Goal: Task Accomplishment & Management: Manage account settings

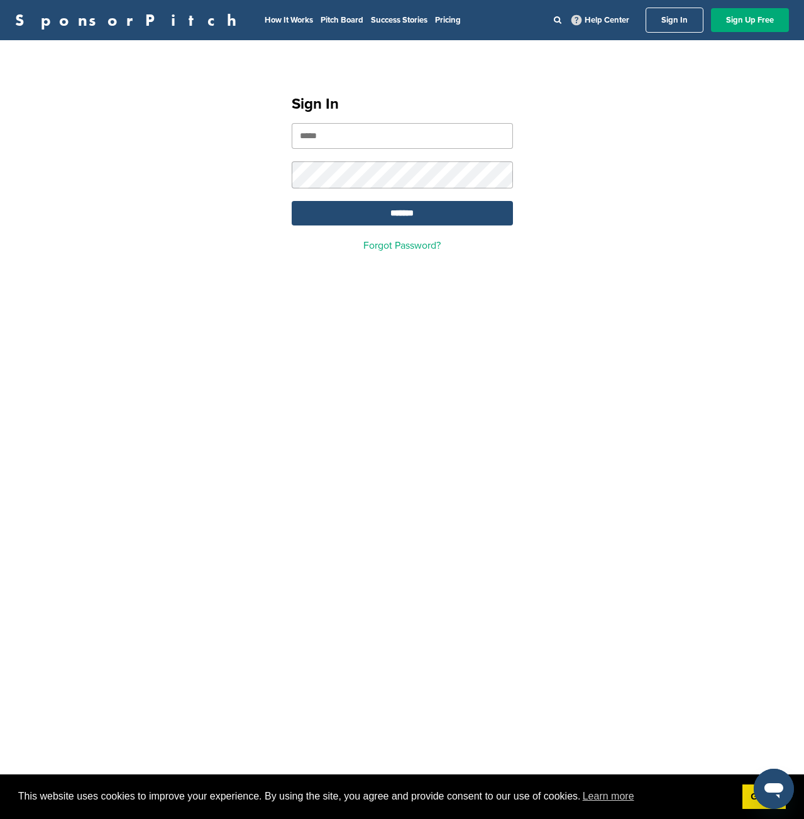
click at [439, 134] on input "email" at bounding box center [402, 136] width 221 height 26
type input "**********"
click at [292, 201] on input "*******" at bounding box center [402, 213] width 221 height 25
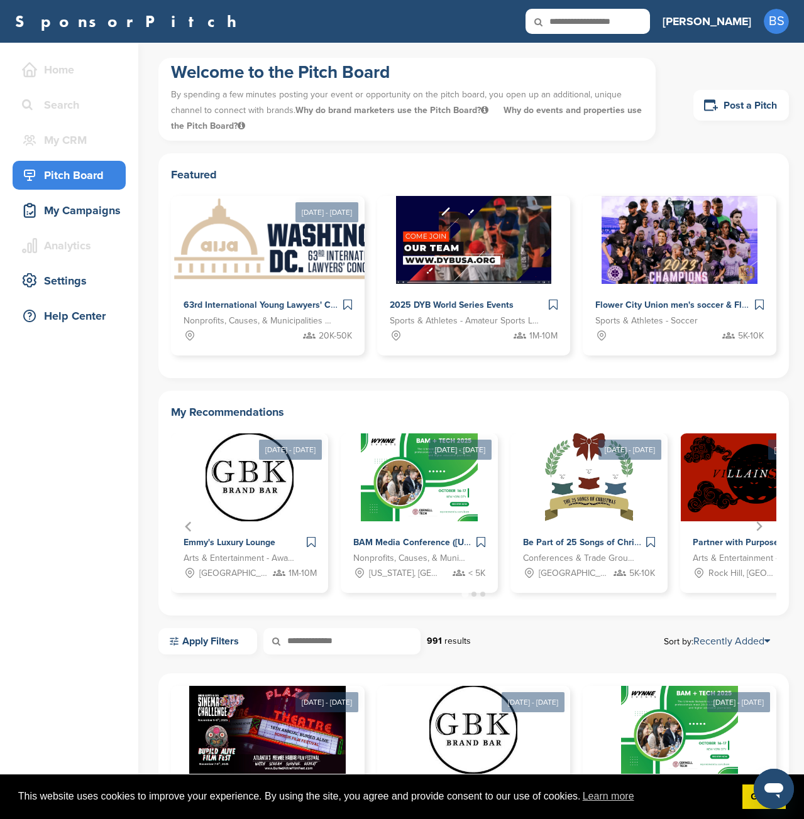
click at [650, 26] on input "text" at bounding box center [587, 21] width 124 height 25
click at [464, 250] on img at bounding box center [473, 238] width 160 height 91
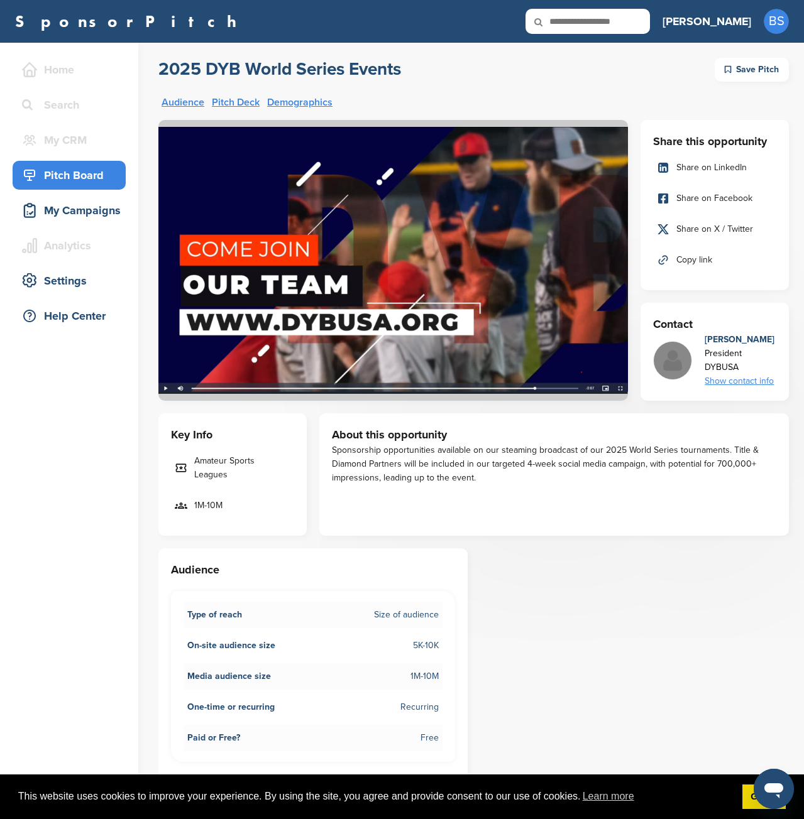
click at [166, 388] on img at bounding box center [392, 260] width 469 height 281
click at [165, 388] on img at bounding box center [392, 260] width 469 height 281
click at [253, 320] on img at bounding box center [392, 260] width 469 height 281
click at [207, 390] on img at bounding box center [392, 260] width 469 height 281
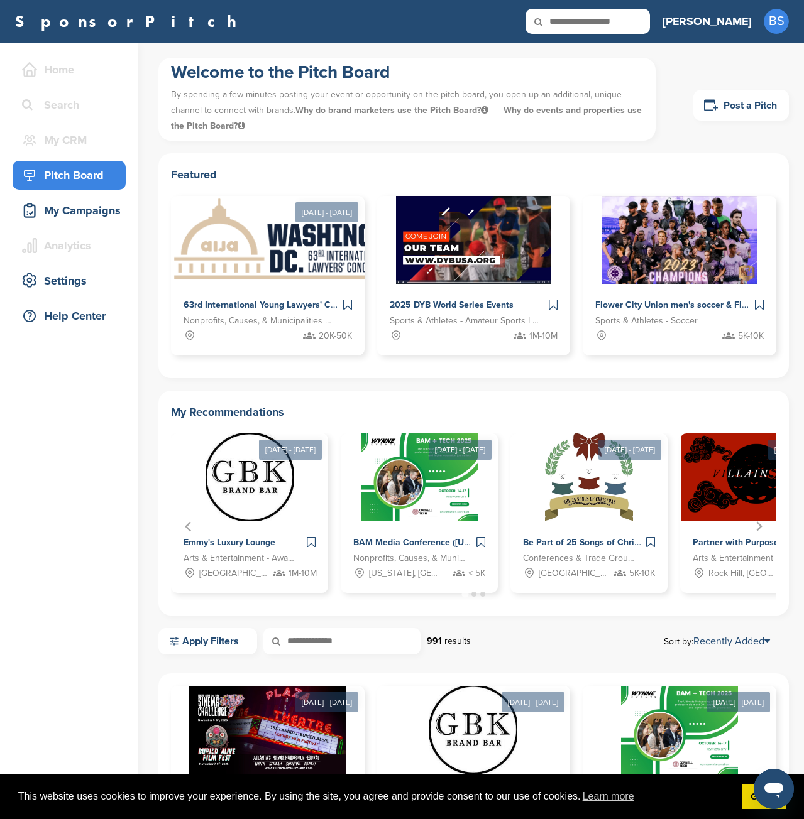
click at [650, 21] on input "text" at bounding box center [587, 21] width 124 height 25
type input "********"
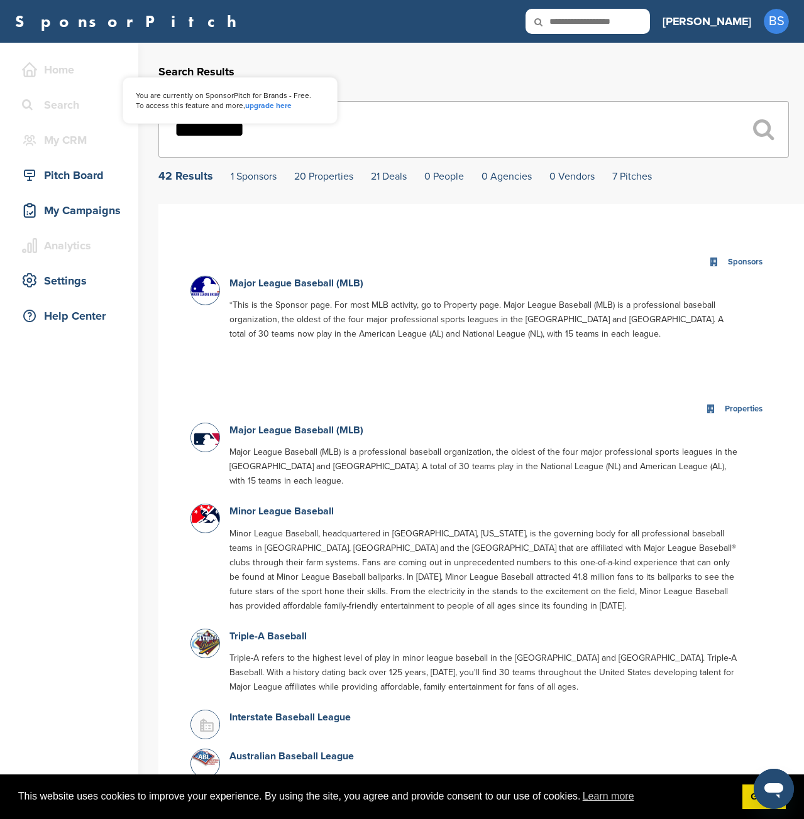
drag, startPoint x: 287, startPoint y: 138, endPoint x: 23, endPoint y: 134, distance: 264.5
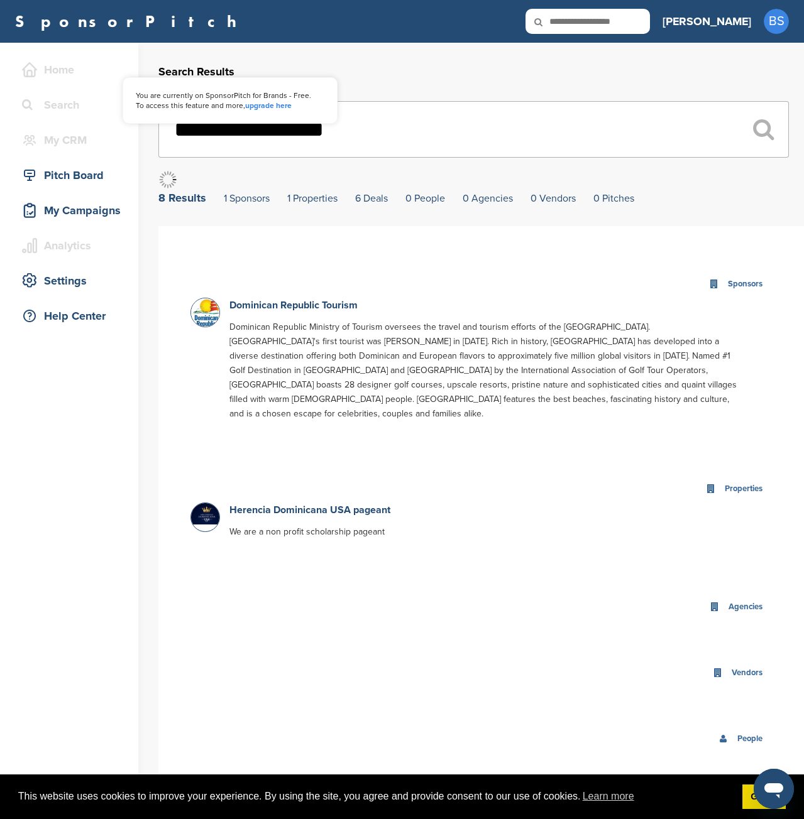
type input "**********"
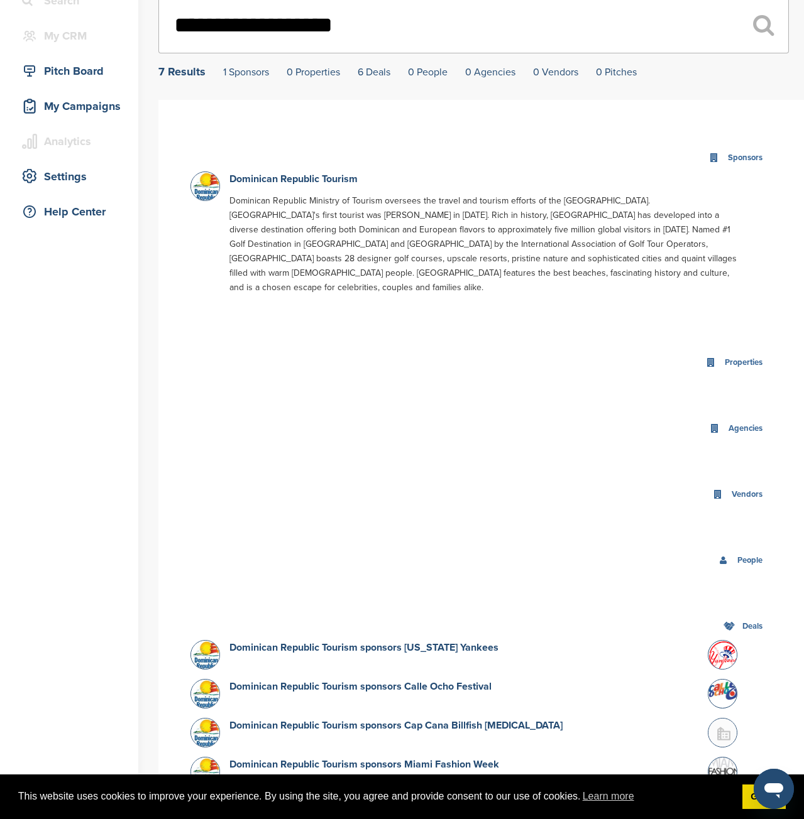
scroll to position [377, 0]
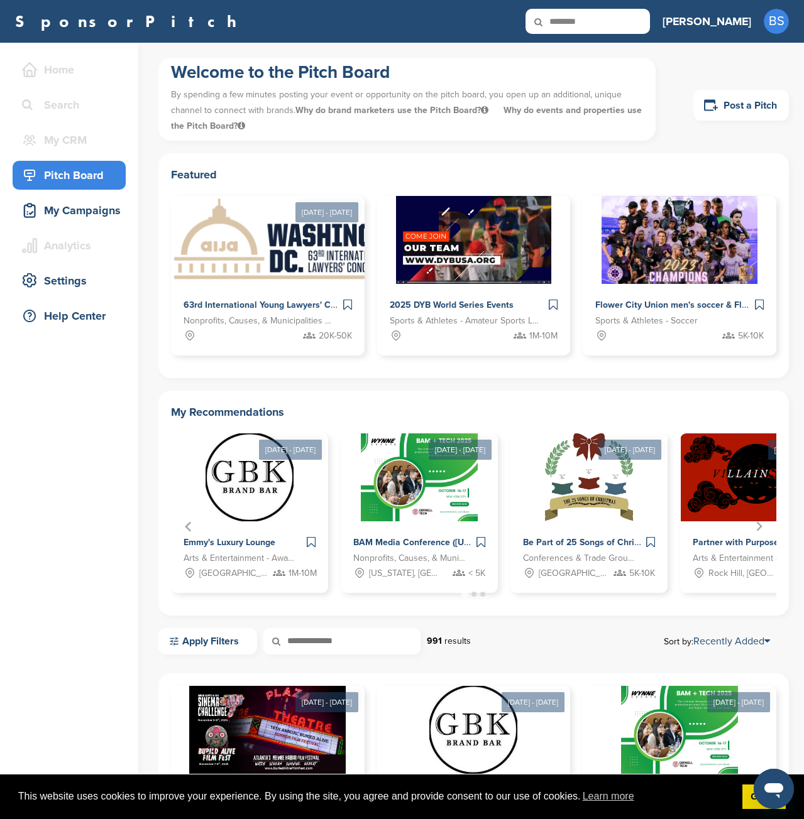
click at [645, 24] on input "********" at bounding box center [587, 21] width 124 height 25
type input "*"
type input "**********"
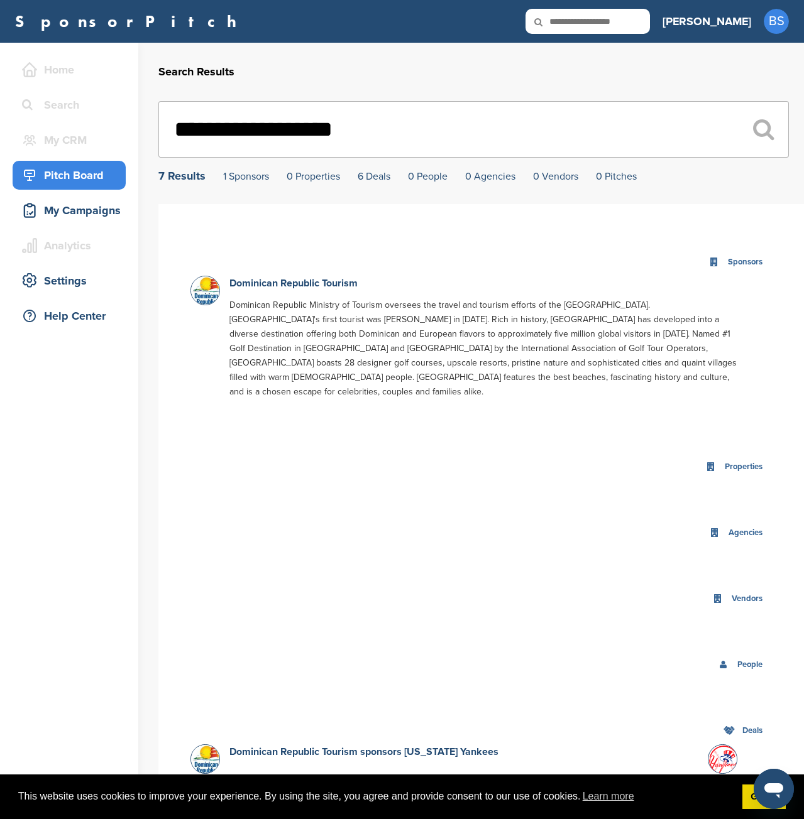
click at [92, 179] on div "Pitch Board" at bounding box center [72, 175] width 107 height 23
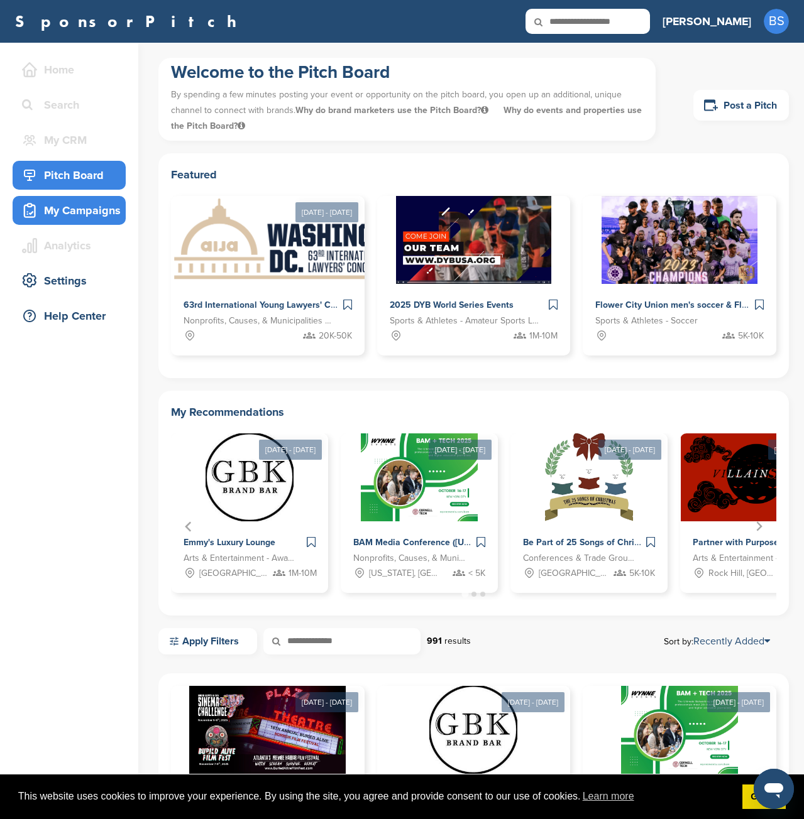
click at [81, 214] on div "My Campaigns" at bounding box center [72, 210] width 107 height 23
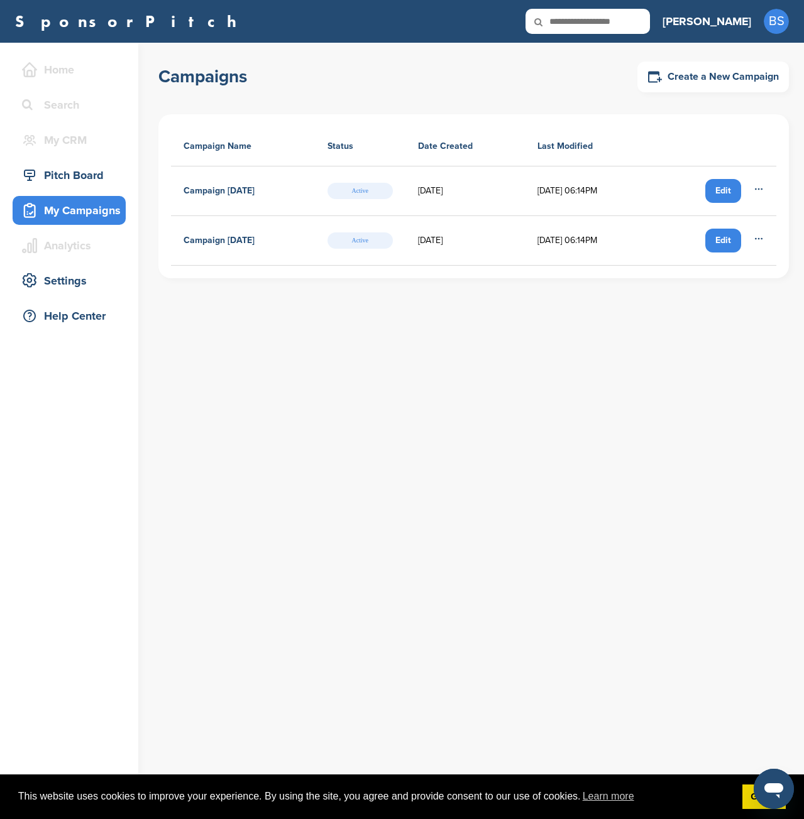
click at [730, 192] on div "Edit" at bounding box center [723, 191] width 36 height 24
click at [766, 237] on td "Edit Rename Duplicate Delete" at bounding box center [713, 241] width 125 height 50
click at [763, 237] on icon at bounding box center [758, 239] width 10 height 10
click at [739, 310] on span "Delete" at bounding box center [743, 307] width 53 height 14
click at [760, 191] on icon at bounding box center [758, 189] width 10 height 10
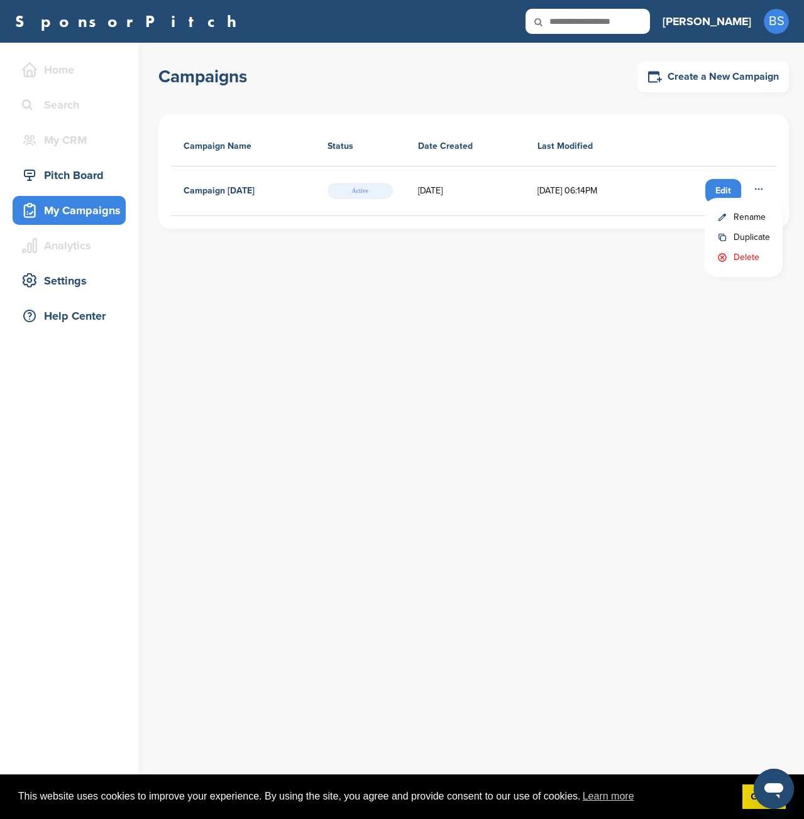
click at [741, 258] on span "Delete" at bounding box center [743, 258] width 53 height 14
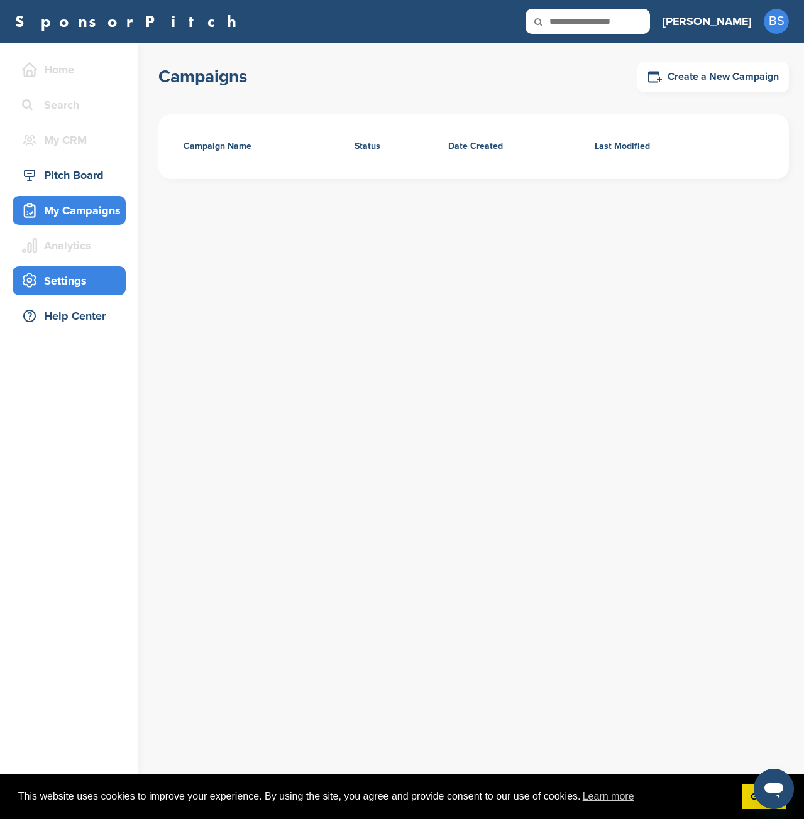
click at [47, 284] on div "Settings" at bounding box center [72, 281] width 107 height 23
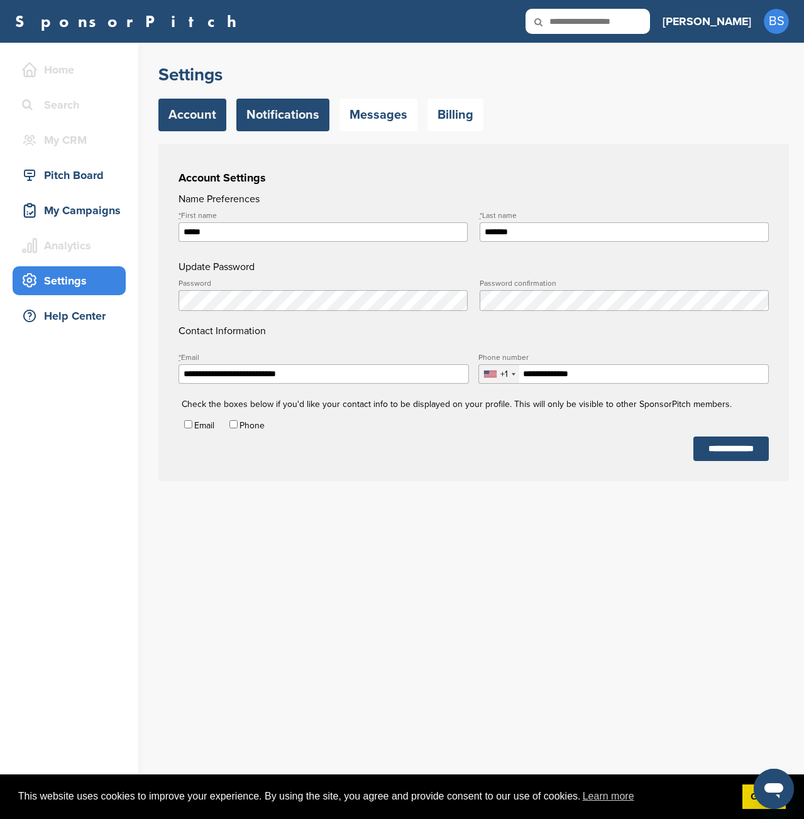
click at [255, 111] on link "Notifications" at bounding box center [282, 115] width 93 height 33
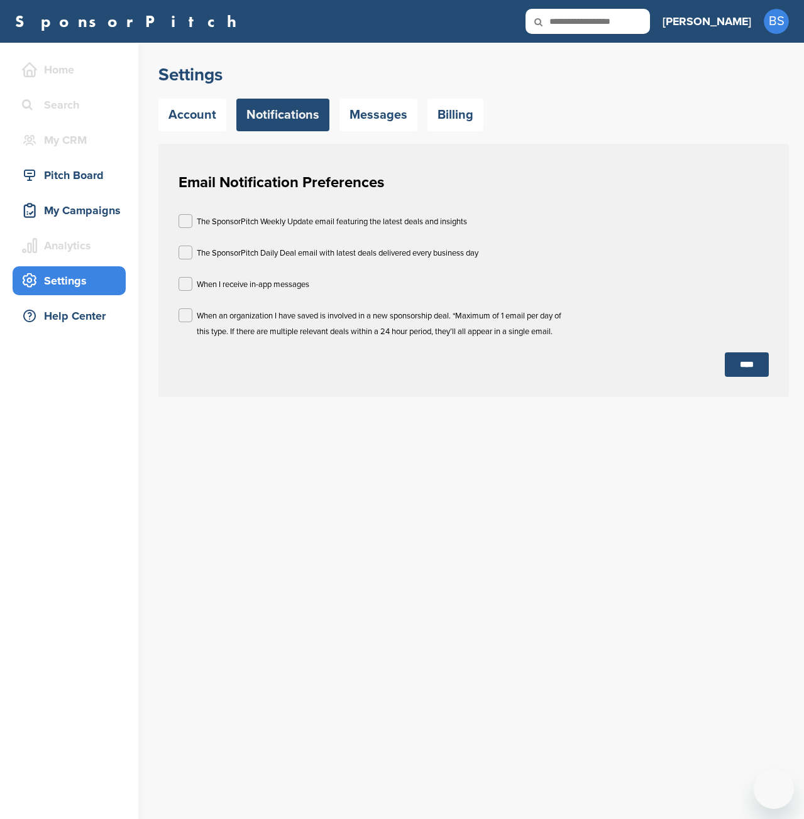
click at [361, 112] on link "Messages" at bounding box center [378, 115] width 78 height 33
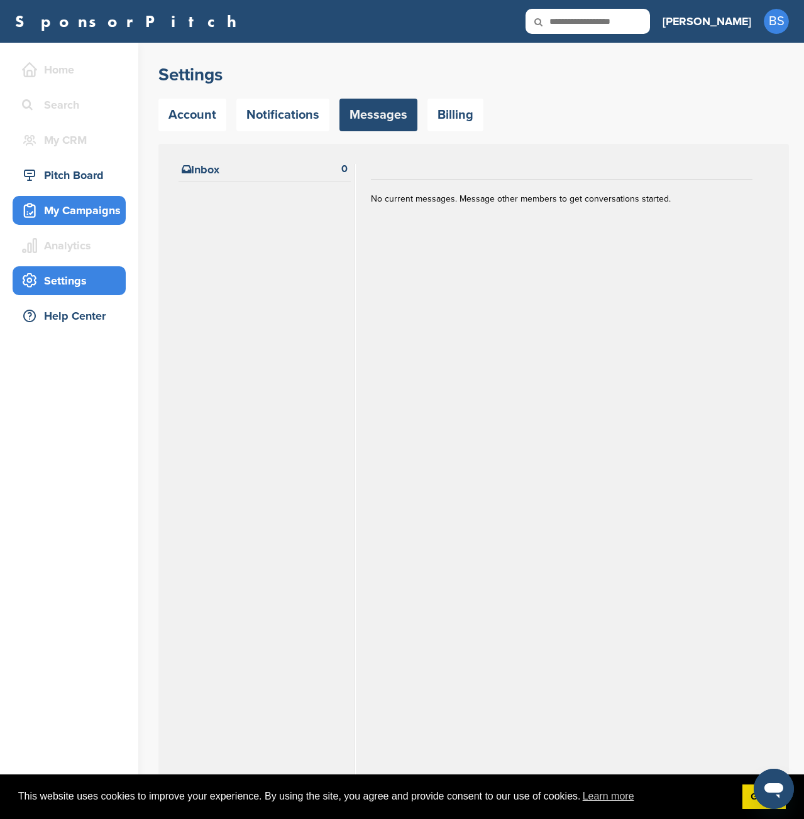
click at [35, 213] on icon at bounding box center [30, 211] width 11 height 12
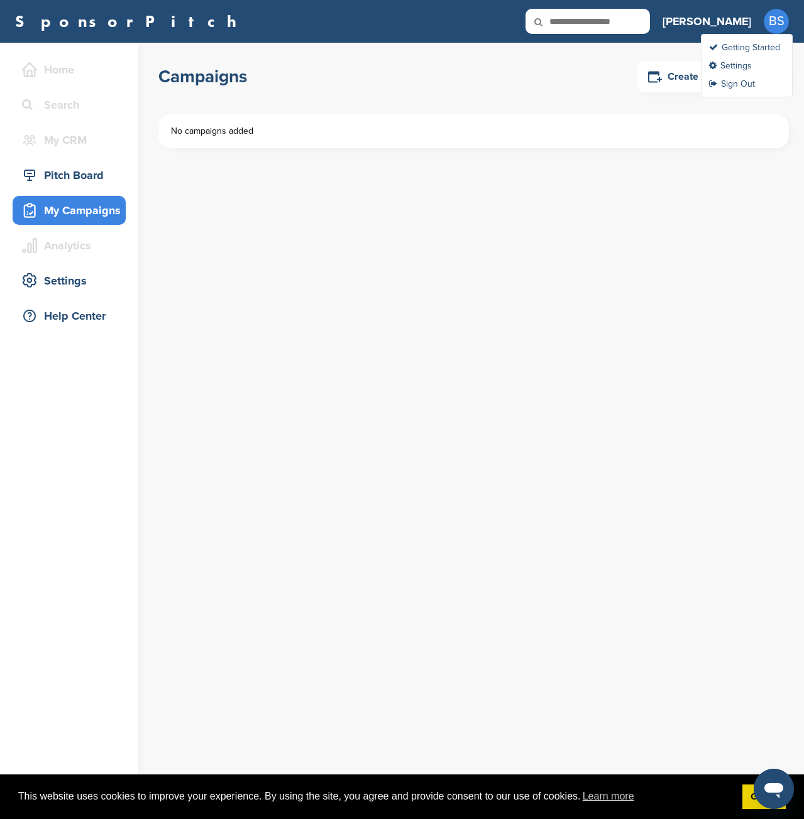
click at [766, 25] on span "BS" at bounding box center [775, 21] width 25 height 25
click at [685, 68] on link "Create a New Campaign" at bounding box center [712, 77] width 151 height 31
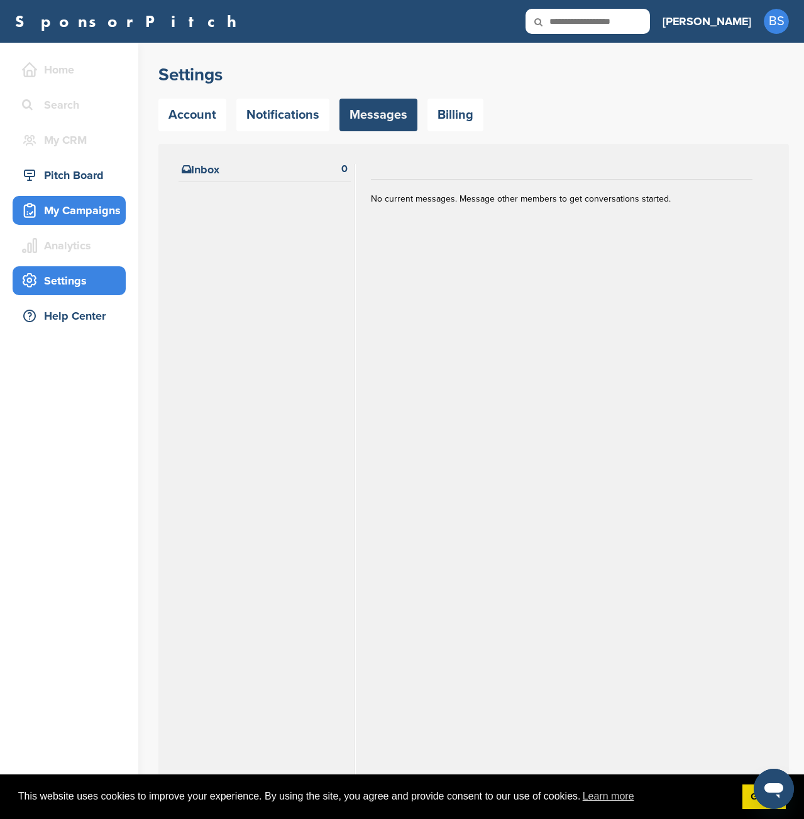
click at [80, 209] on div "My Campaigns" at bounding box center [72, 210] width 107 height 23
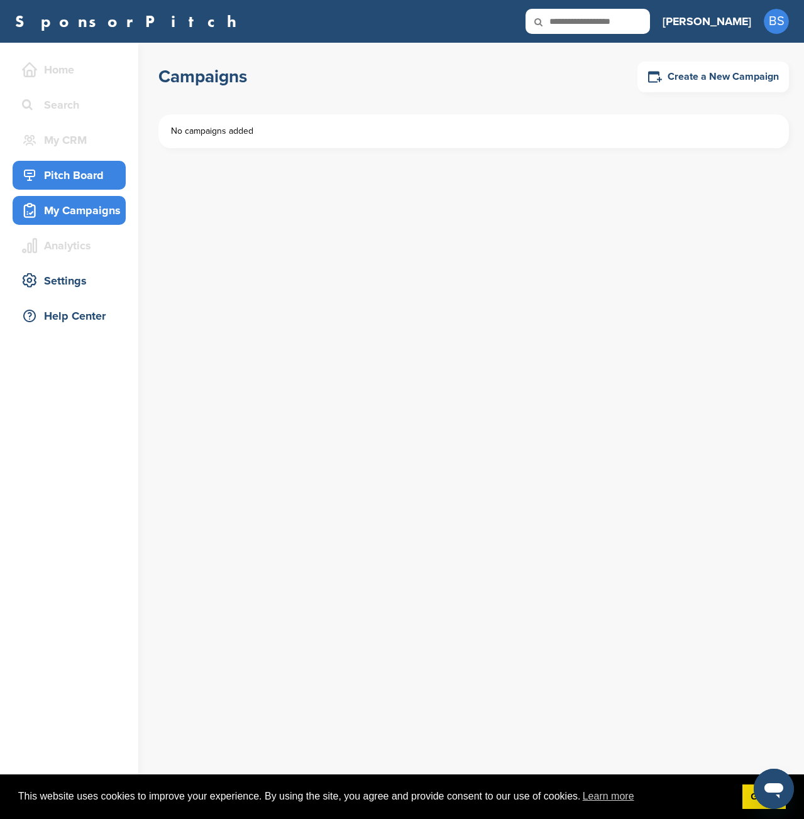
click at [75, 175] on div "Pitch Board" at bounding box center [72, 175] width 107 height 23
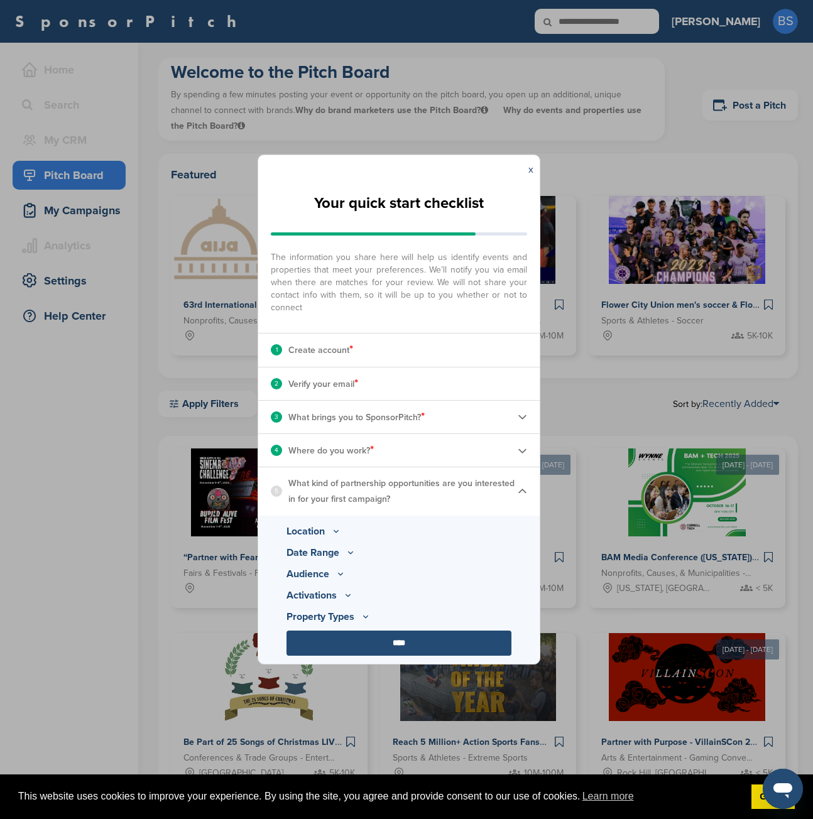
click at [380, 356] on div "1 Create account *" at bounding box center [398, 350] width 281 height 33
click at [392, 639] on input "****" at bounding box center [398, 643] width 225 height 25
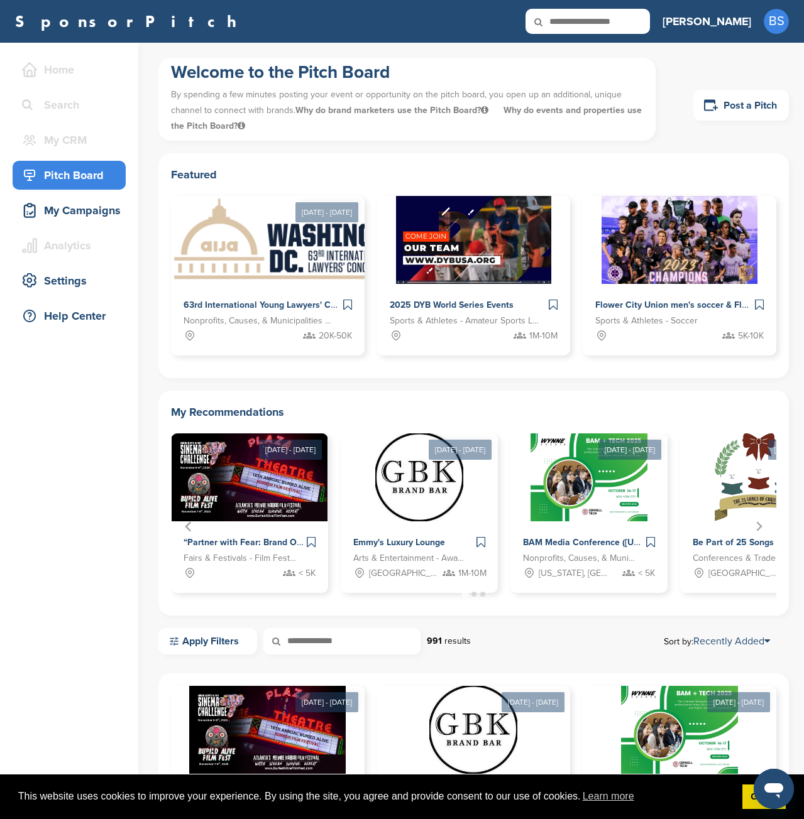
click at [63, 175] on div "Pitch Board" at bounding box center [72, 175] width 107 height 23
click at [62, 206] on div "My Campaigns" at bounding box center [72, 210] width 107 height 23
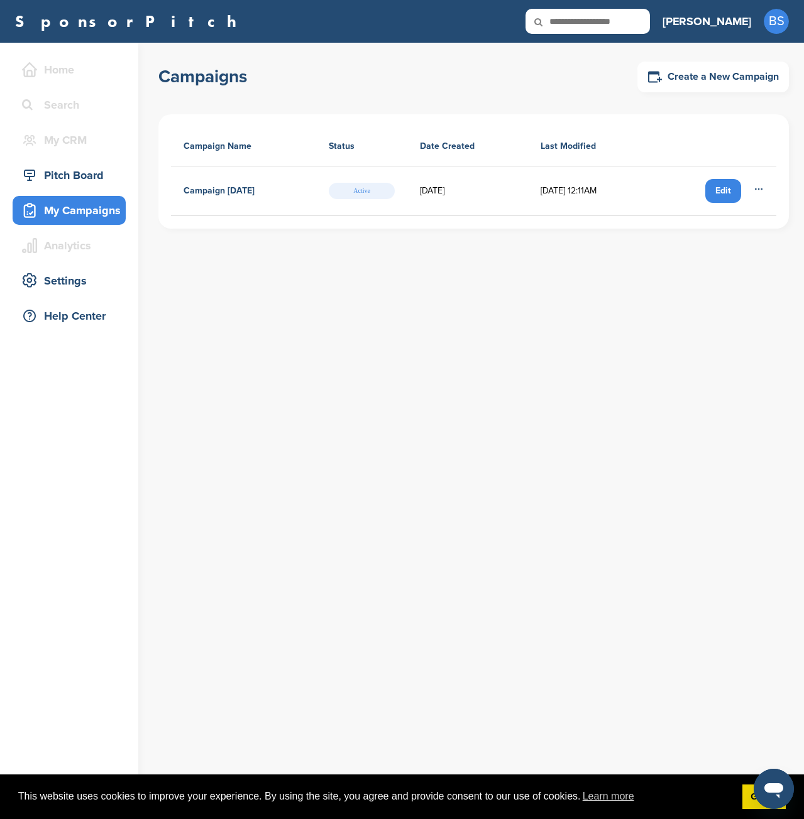
click at [761, 188] on icon at bounding box center [758, 189] width 10 height 10
click at [716, 184] on div "Edit" at bounding box center [723, 191] width 36 height 24
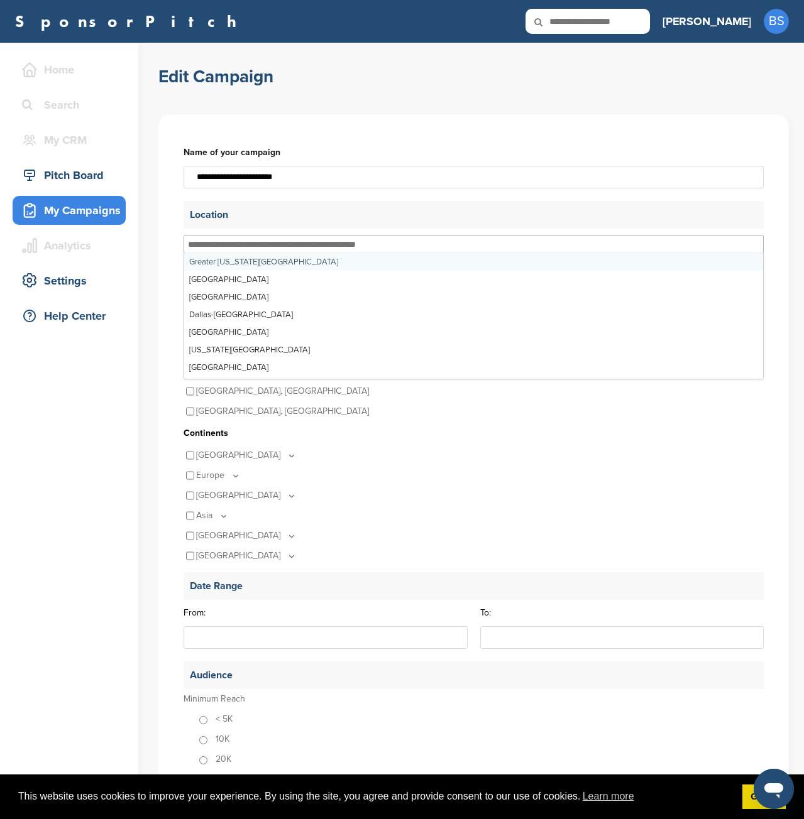
click at [226, 244] on input "text" at bounding box center [287, 244] width 198 height 11
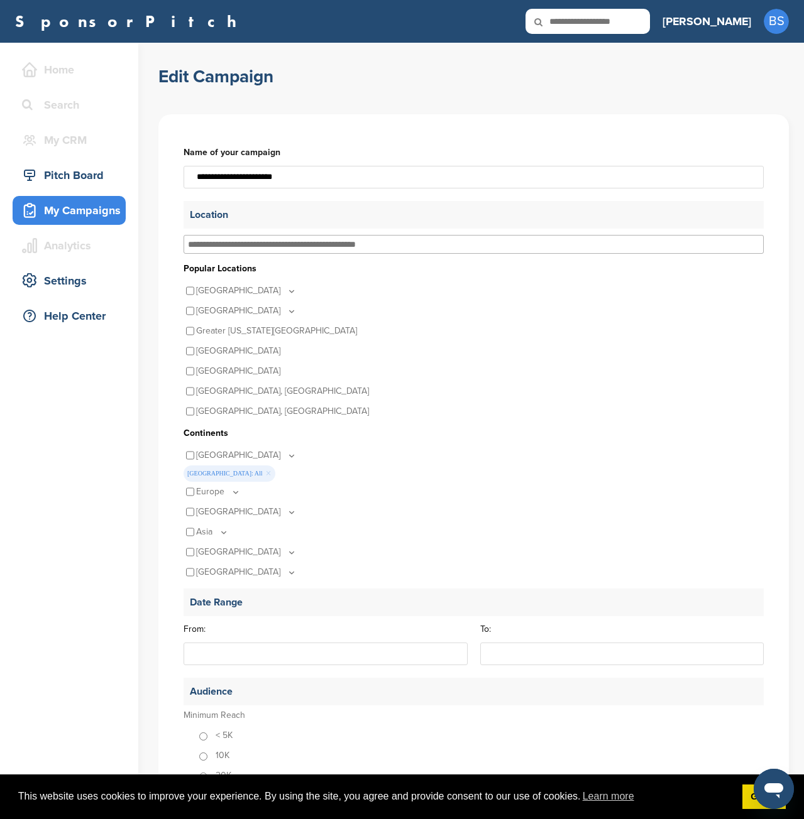
click at [242, 293] on p "United States" at bounding box center [246, 291] width 101 height 20
click at [253, 292] on p "United States" at bounding box center [246, 291] width 101 height 20
click at [286, 290] on icon at bounding box center [291, 291] width 10 height 11
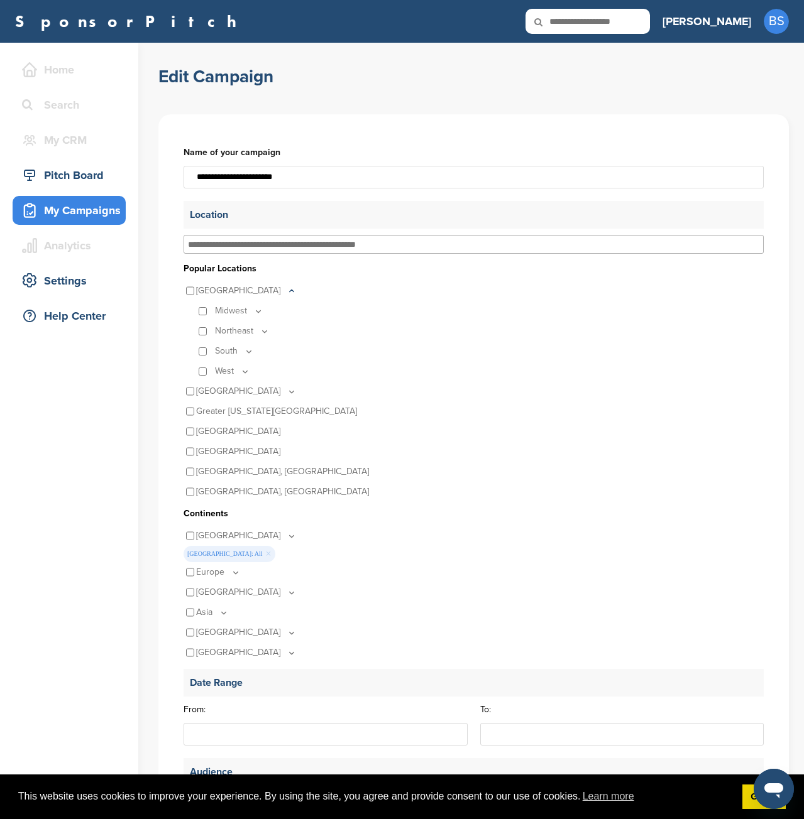
click at [286, 290] on icon at bounding box center [291, 291] width 10 height 11
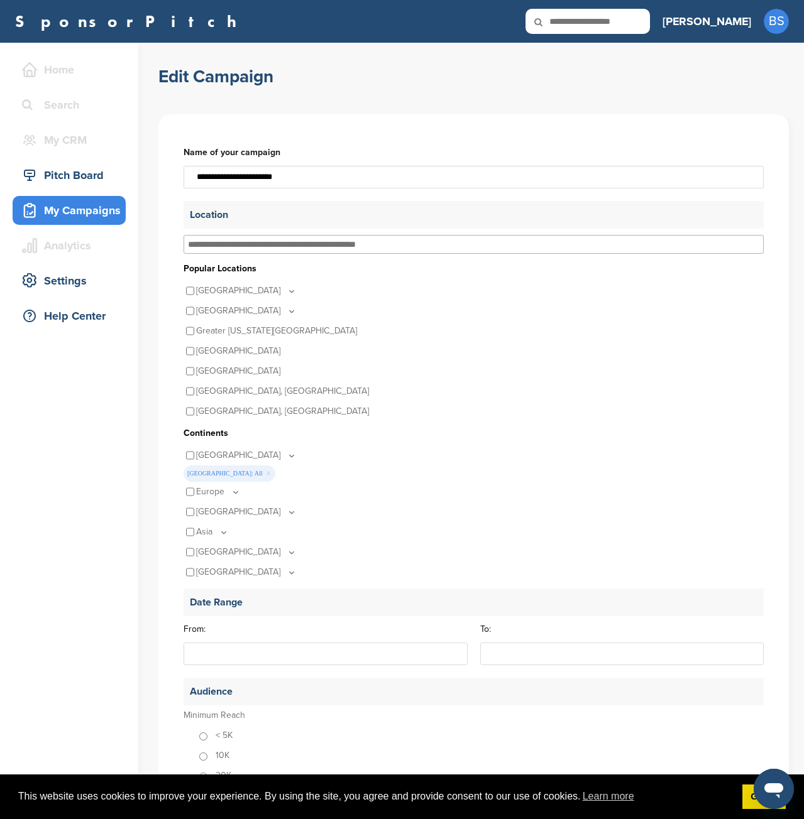
click at [264, 332] on p "Greater New York Metro" at bounding box center [276, 331] width 161 height 20
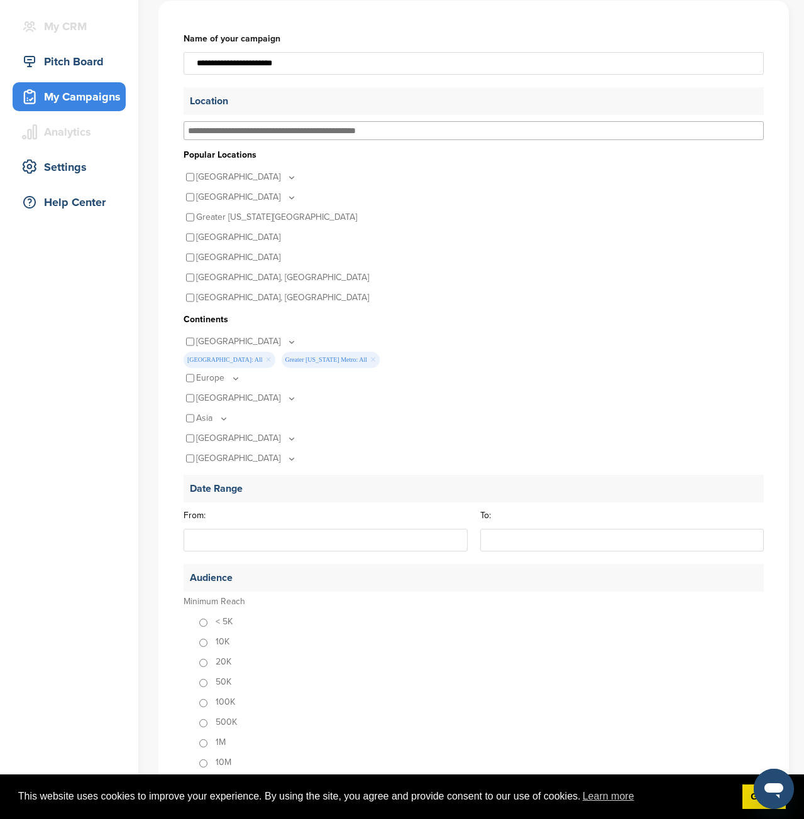
scroll to position [126, 0]
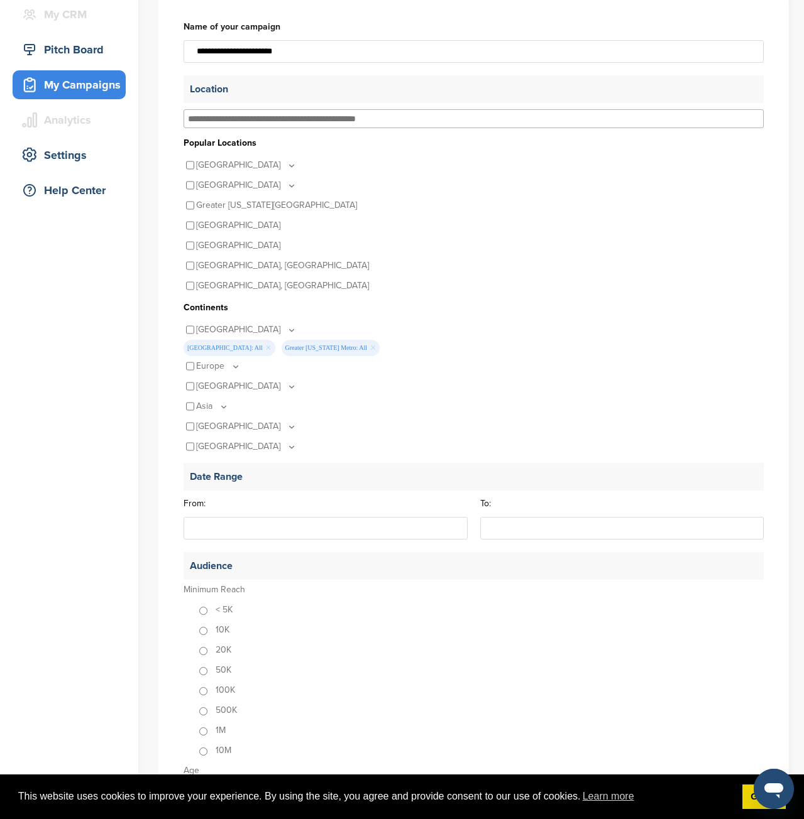
click at [286, 428] on icon at bounding box center [291, 427] width 10 height 11
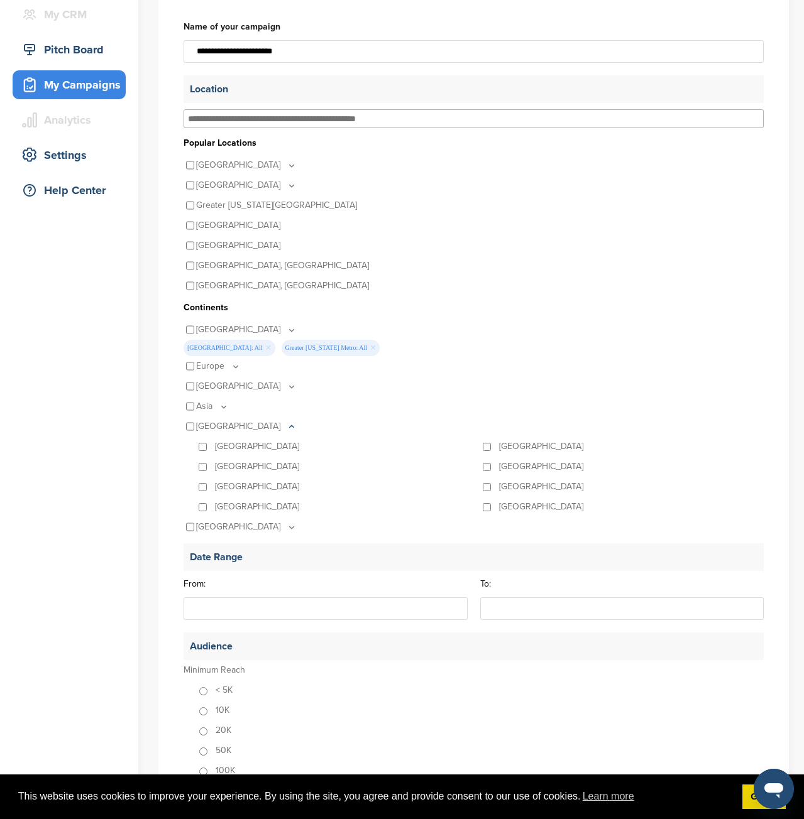
click at [286, 425] on icon at bounding box center [291, 427] width 10 height 11
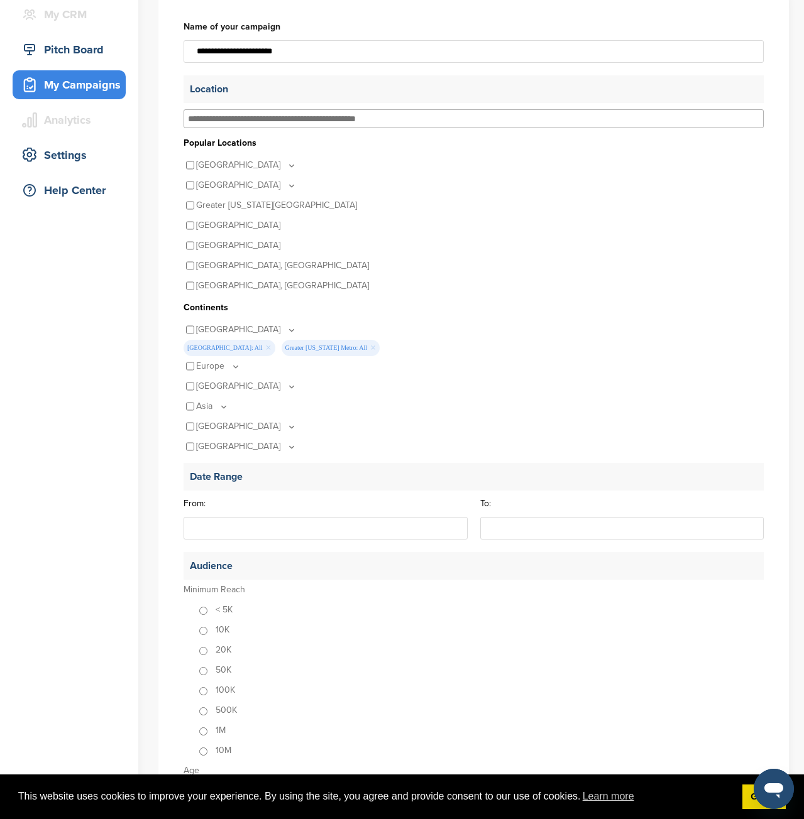
click at [286, 425] on icon at bounding box center [291, 427] width 10 height 11
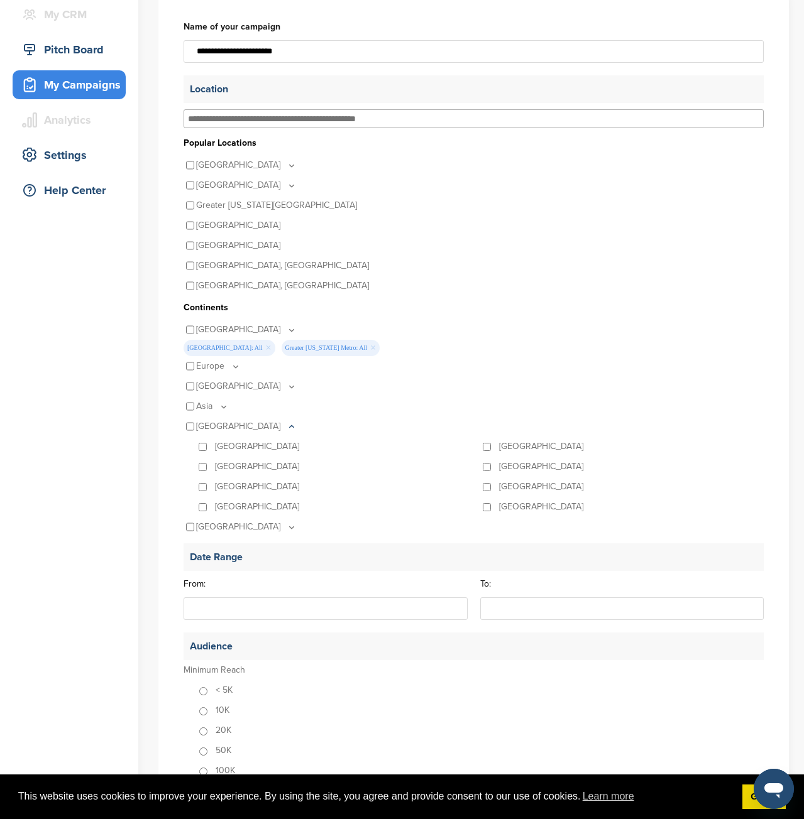
click at [286, 425] on icon at bounding box center [291, 427] width 10 height 11
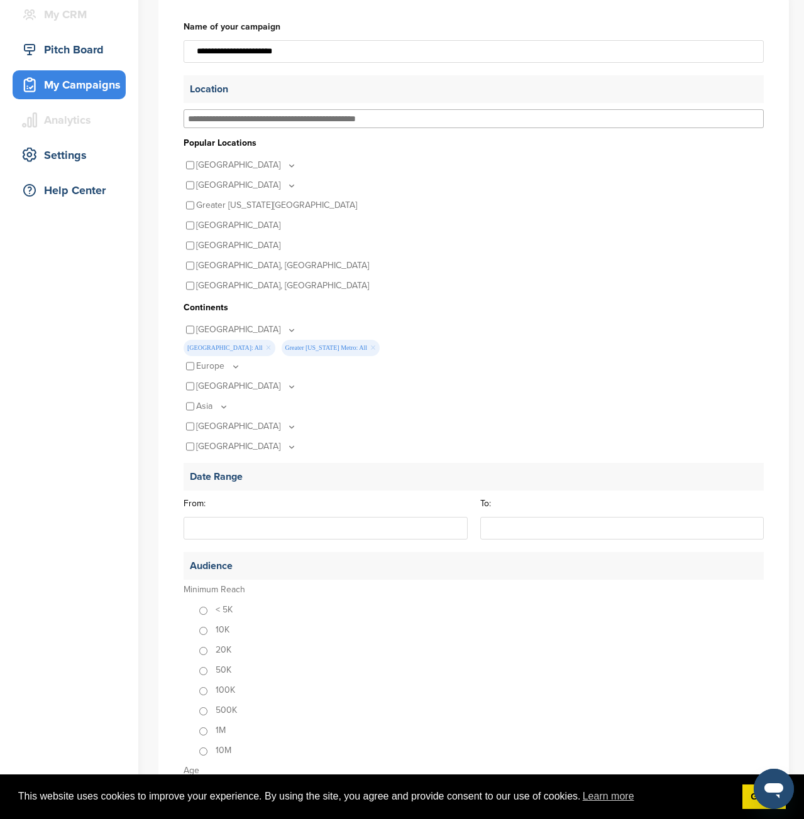
click at [286, 445] on icon at bounding box center [291, 447] width 10 height 11
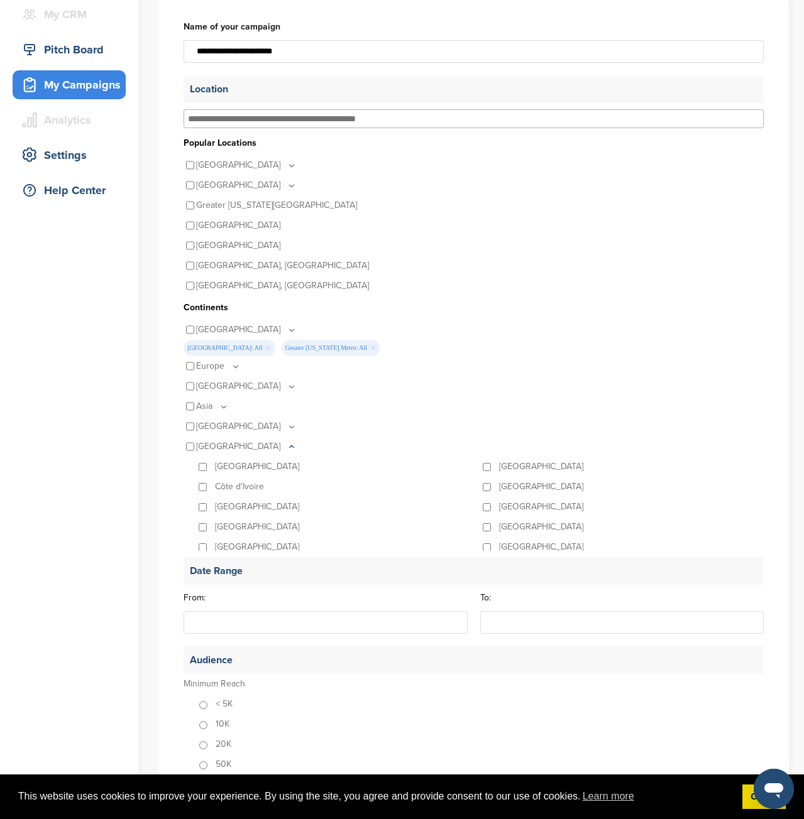
click at [286, 445] on icon at bounding box center [291, 447] width 10 height 11
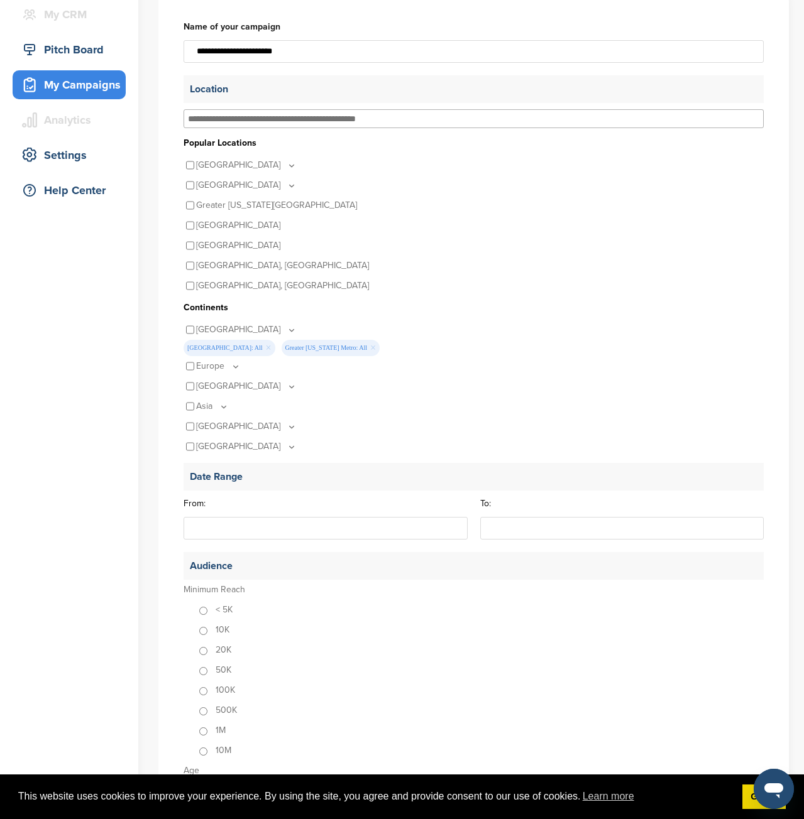
click at [222, 407] on icon at bounding box center [224, 406] width 10 height 11
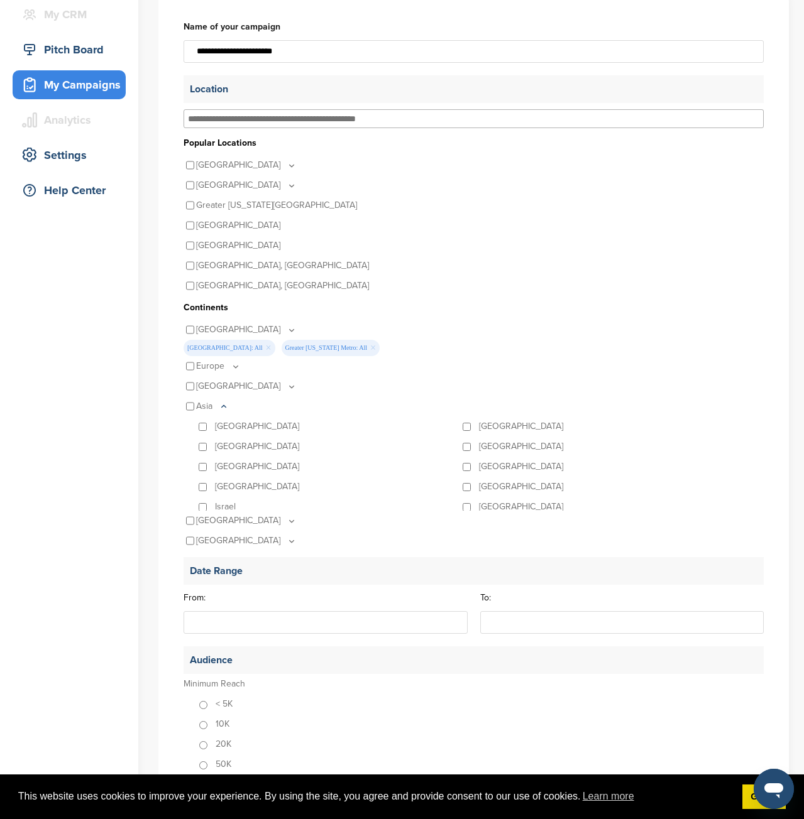
click at [222, 407] on icon at bounding box center [224, 406] width 4 height 2
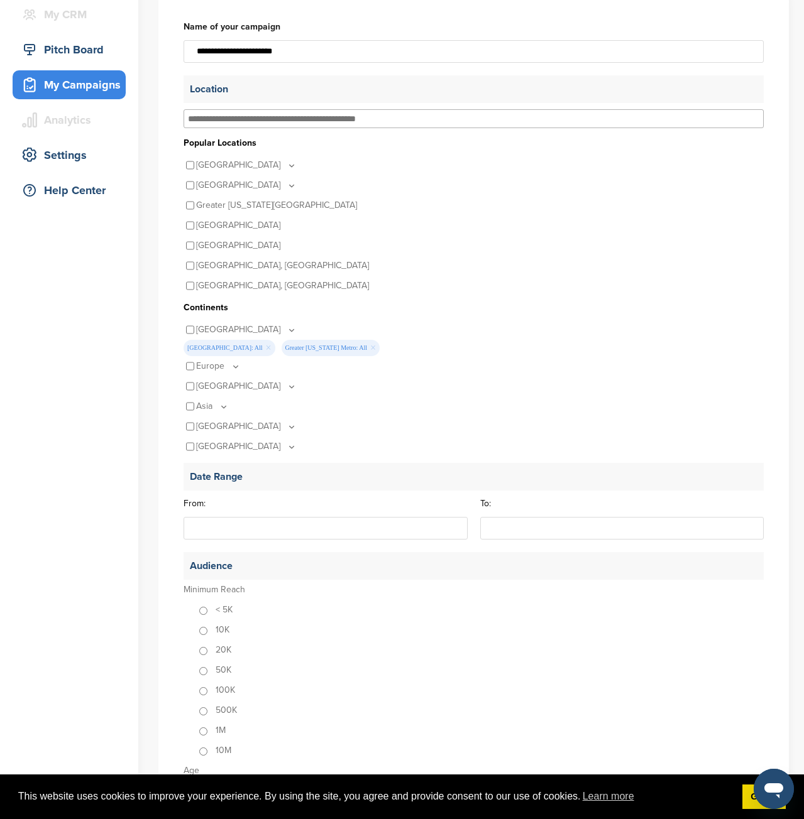
click at [234, 386] on p "Australia" at bounding box center [246, 386] width 101 height 20
click at [286, 385] on icon at bounding box center [291, 386] width 10 height 11
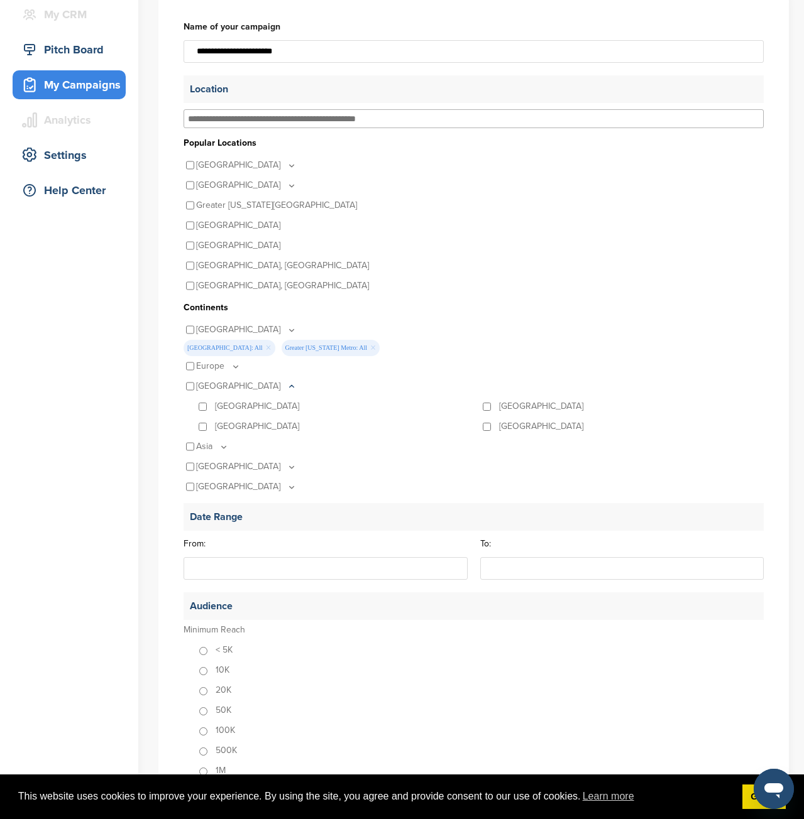
click at [286, 385] on icon at bounding box center [291, 386] width 10 height 11
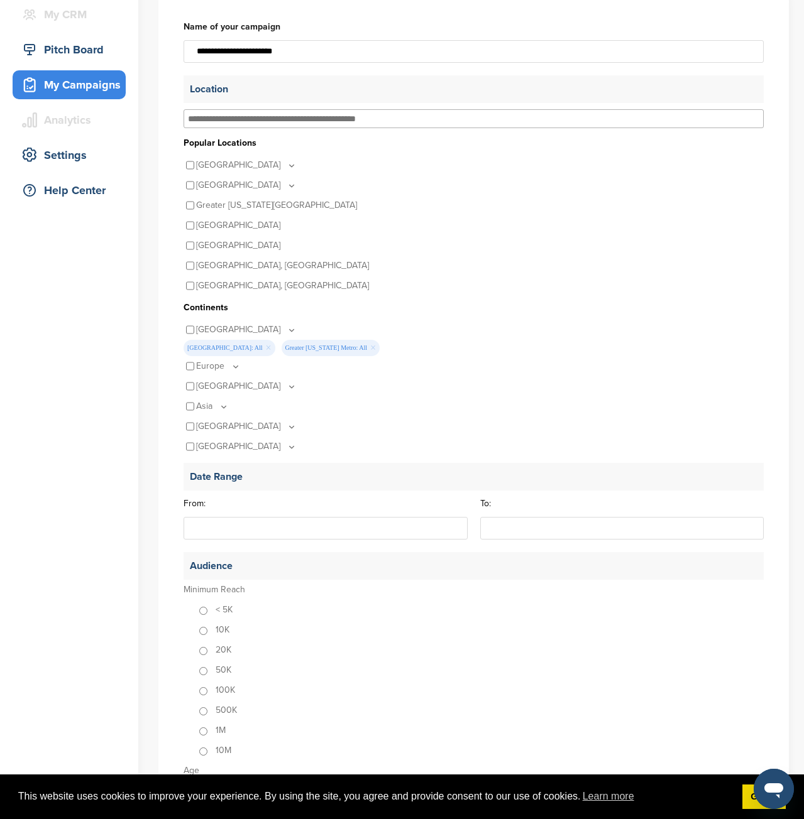
click at [236, 363] on icon at bounding box center [236, 366] width 10 height 11
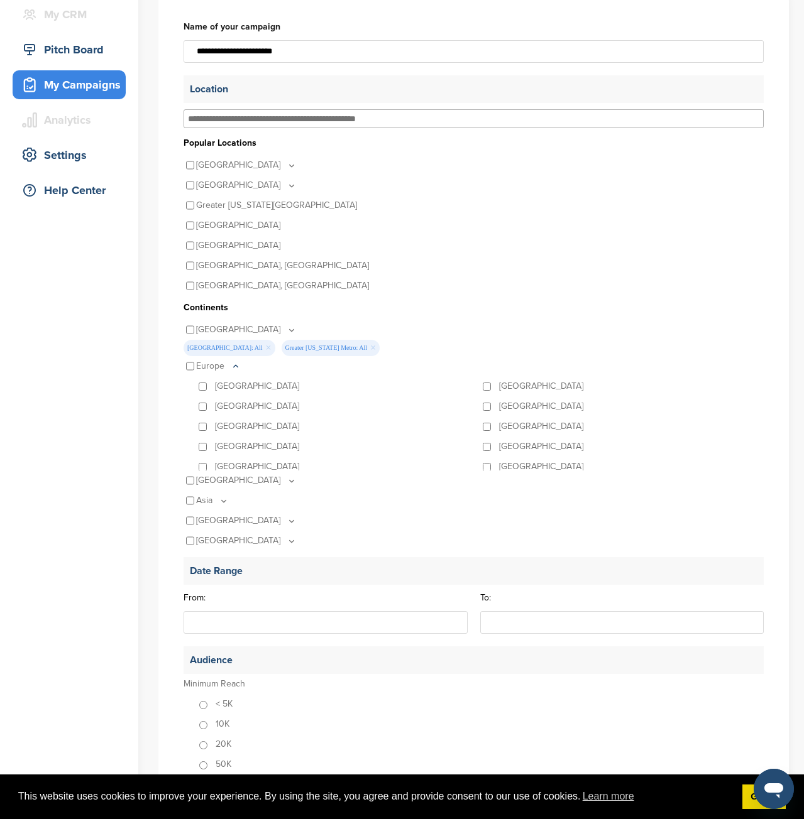
click at [236, 363] on icon at bounding box center [236, 366] width 10 height 11
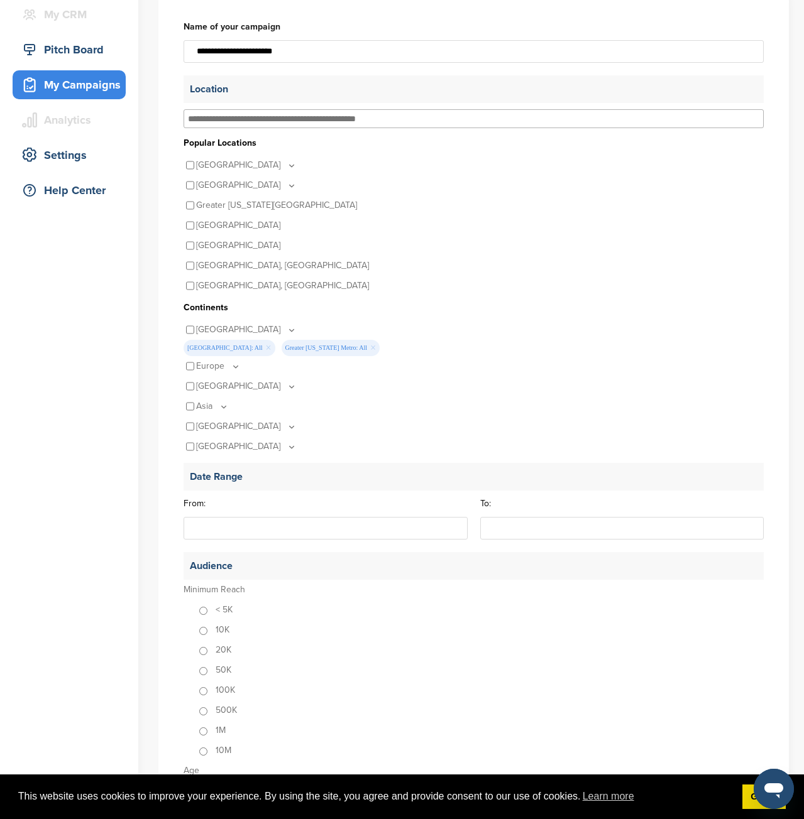
click at [286, 328] on icon at bounding box center [291, 330] width 10 height 11
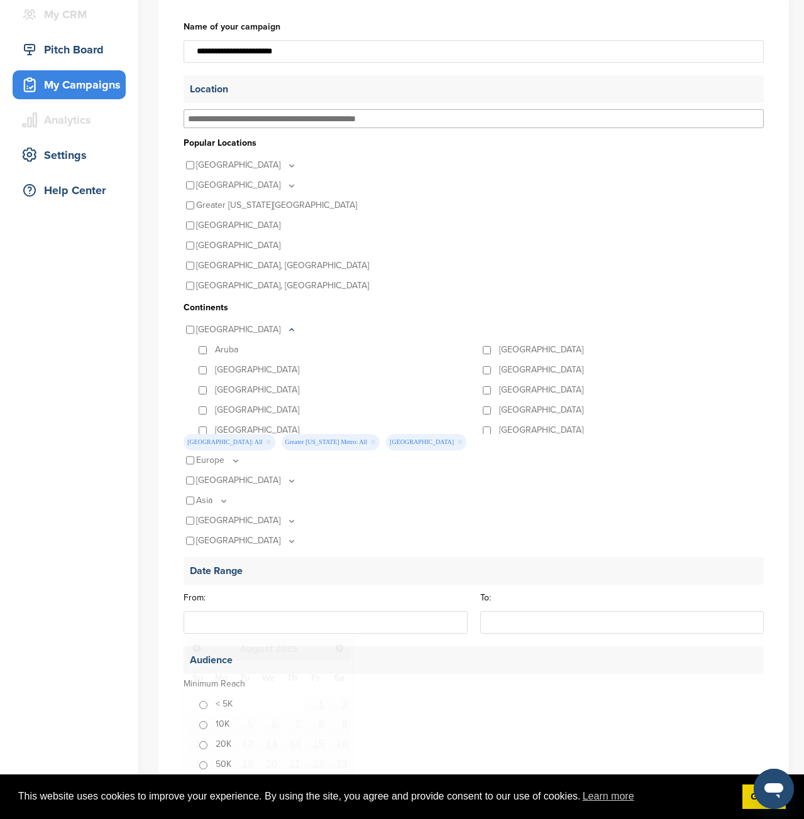
click at [258, 622] on input "From:" at bounding box center [325, 622] width 284 height 23
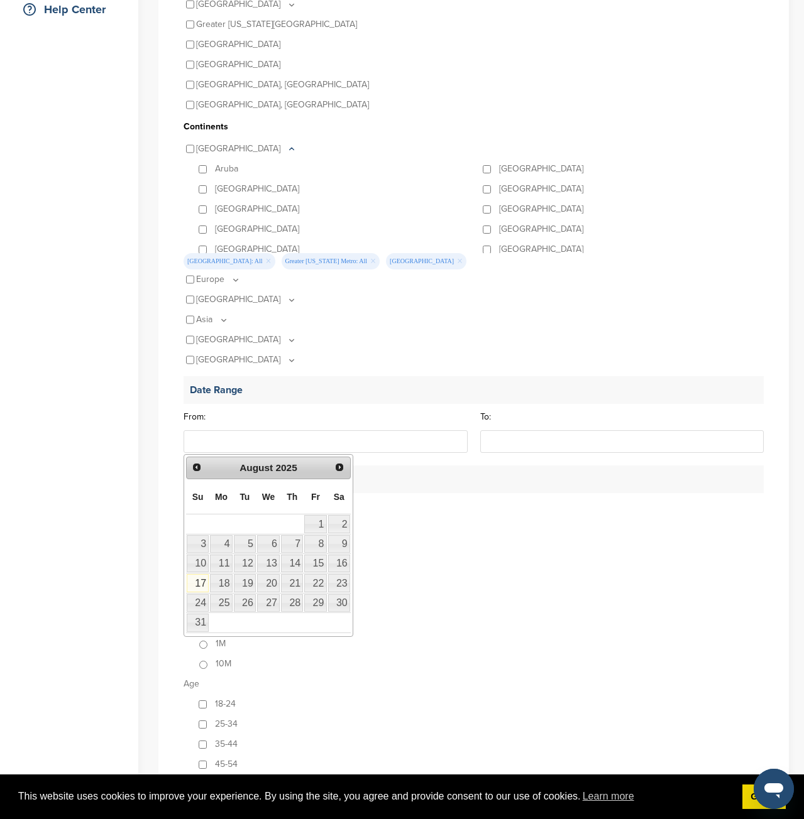
scroll to position [314, 0]
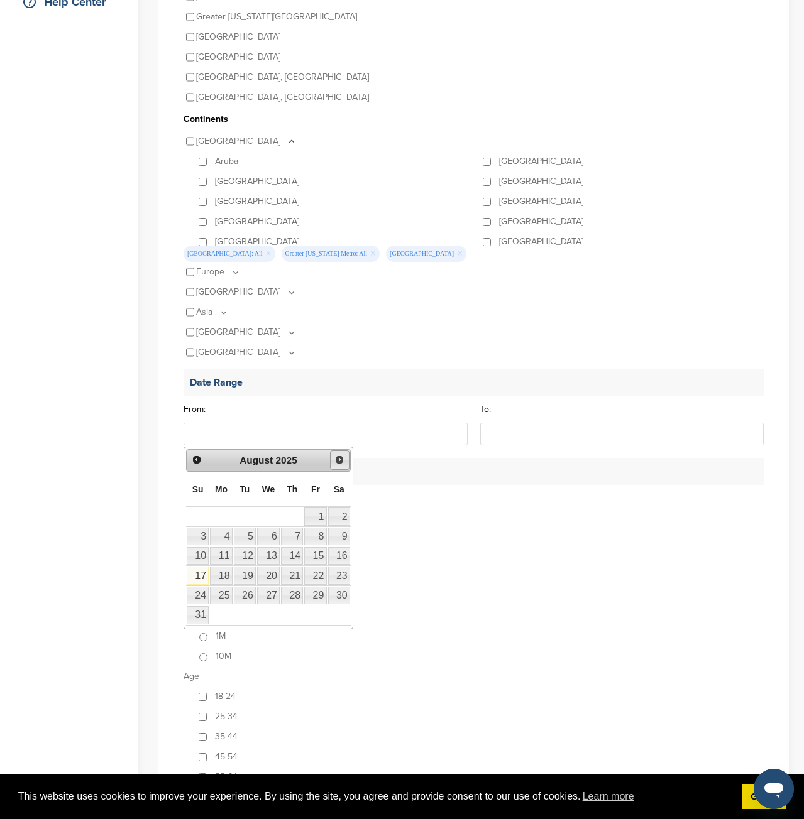
click at [341, 462] on span "Next" at bounding box center [339, 460] width 10 height 10
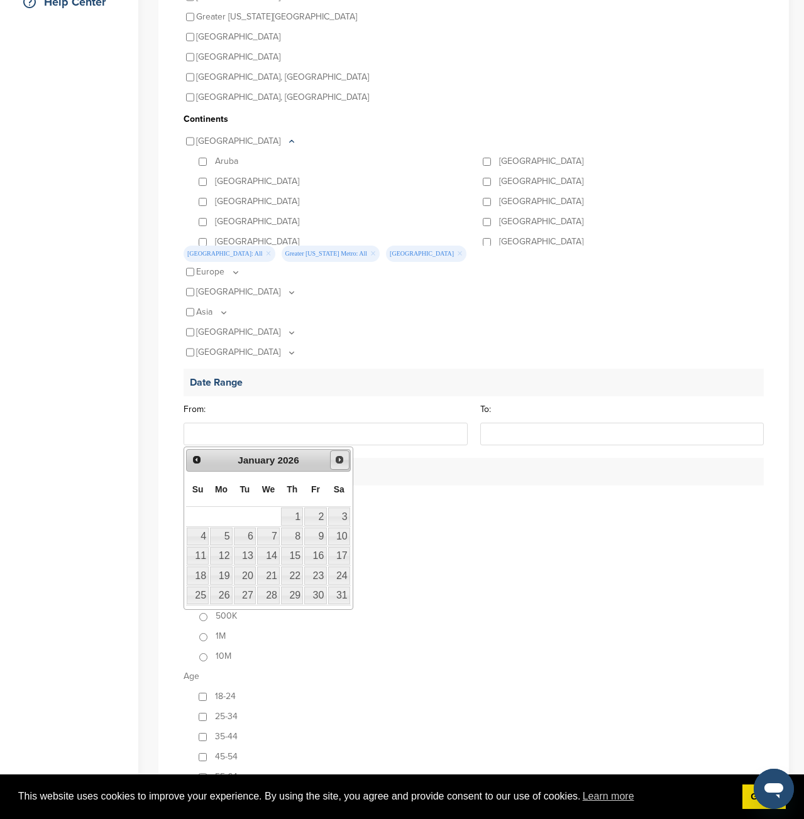
click at [341, 462] on span "Next" at bounding box center [339, 460] width 10 height 10
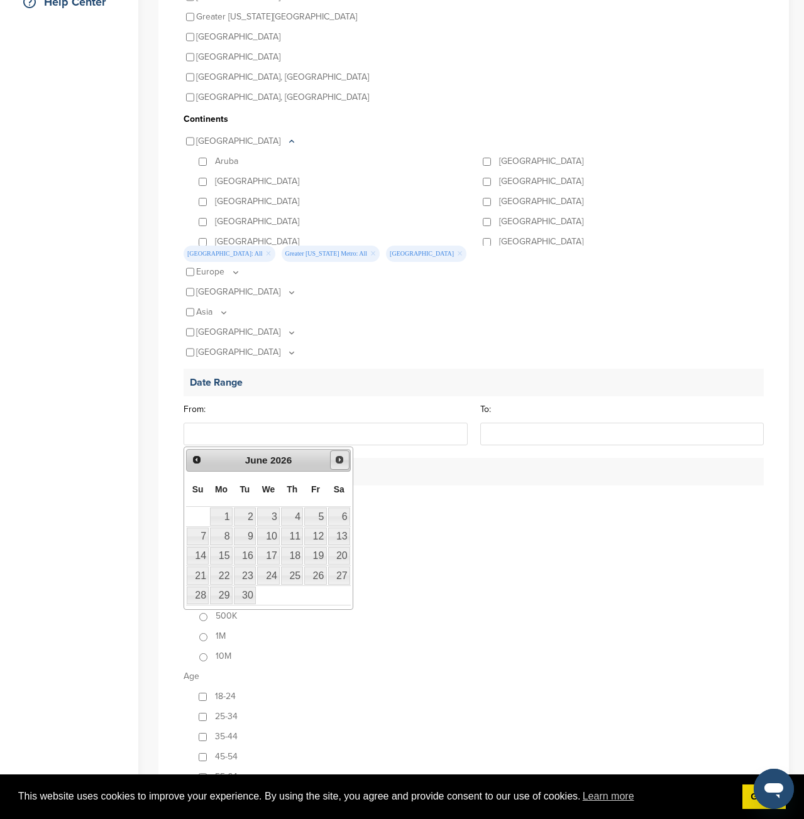
click at [341, 462] on span "Next" at bounding box center [339, 460] width 10 height 10
click at [197, 458] on span "Prev" at bounding box center [197, 460] width 10 height 10
click at [224, 520] on link "1" at bounding box center [221, 517] width 22 height 18
type input "**********"
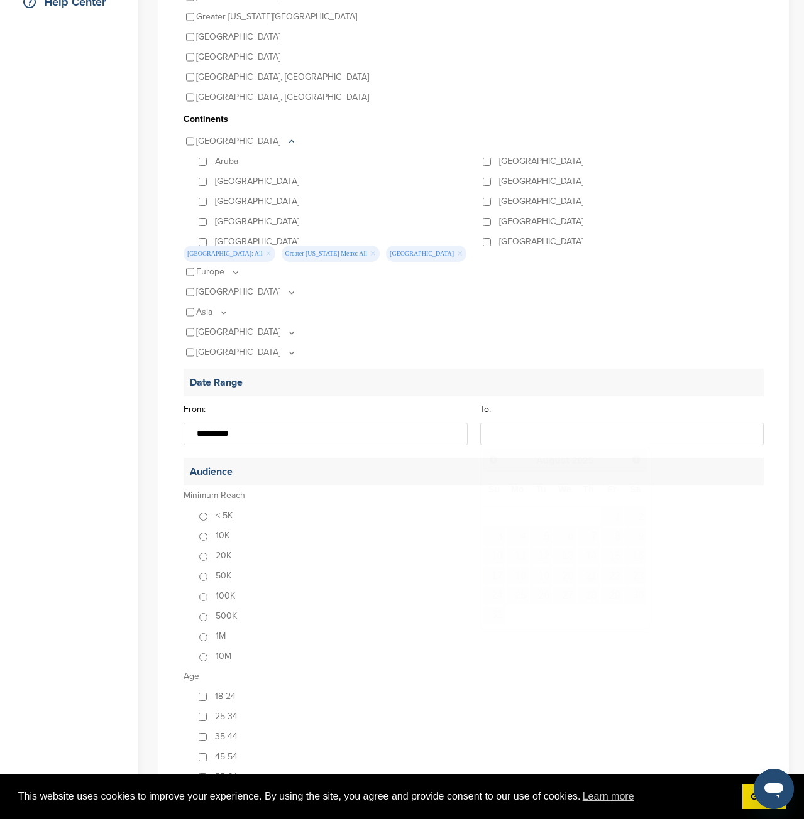
click at [545, 437] on input "To:" at bounding box center [622, 434] width 284 height 23
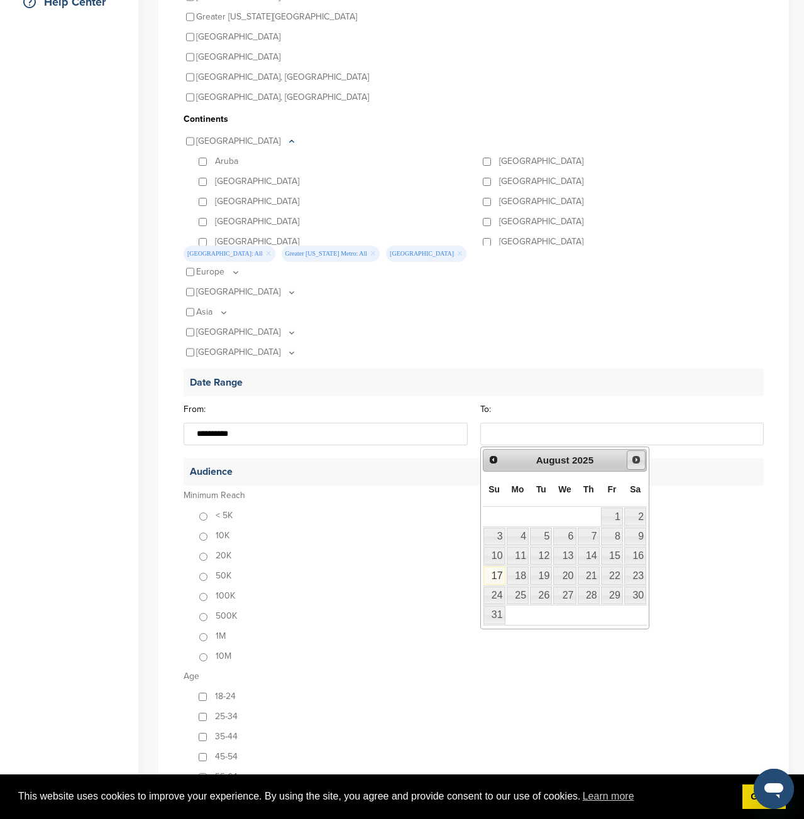
click at [636, 455] on span "Next" at bounding box center [636, 460] width 10 height 10
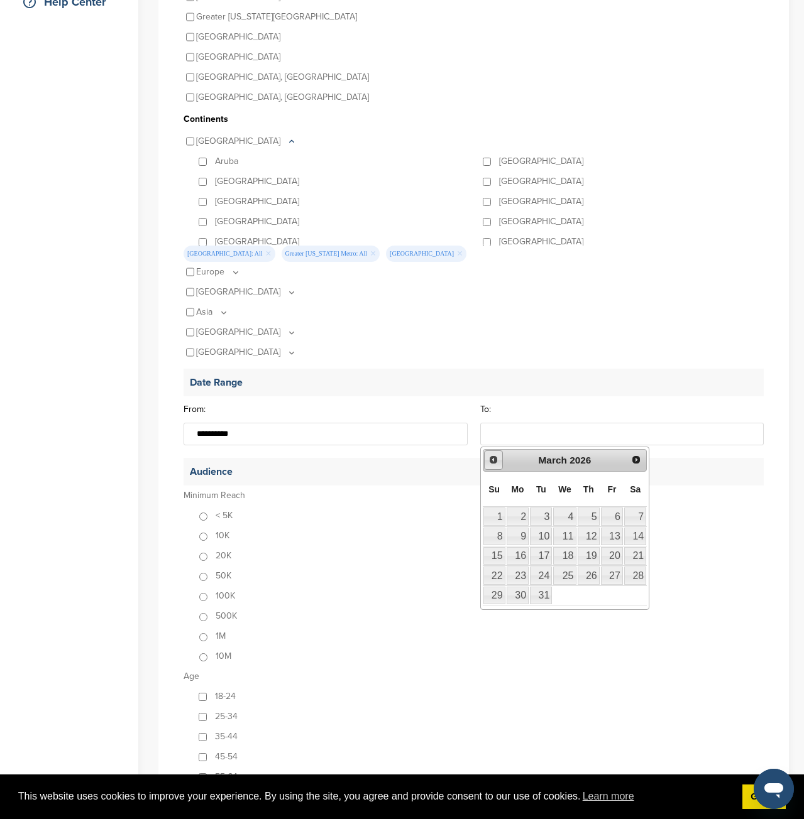
click at [490, 460] on span "Prev" at bounding box center [493, 460] width 10 height 10
click at [640, 460] on span "Next" at bounding box center [636, 460] width 10 height 10
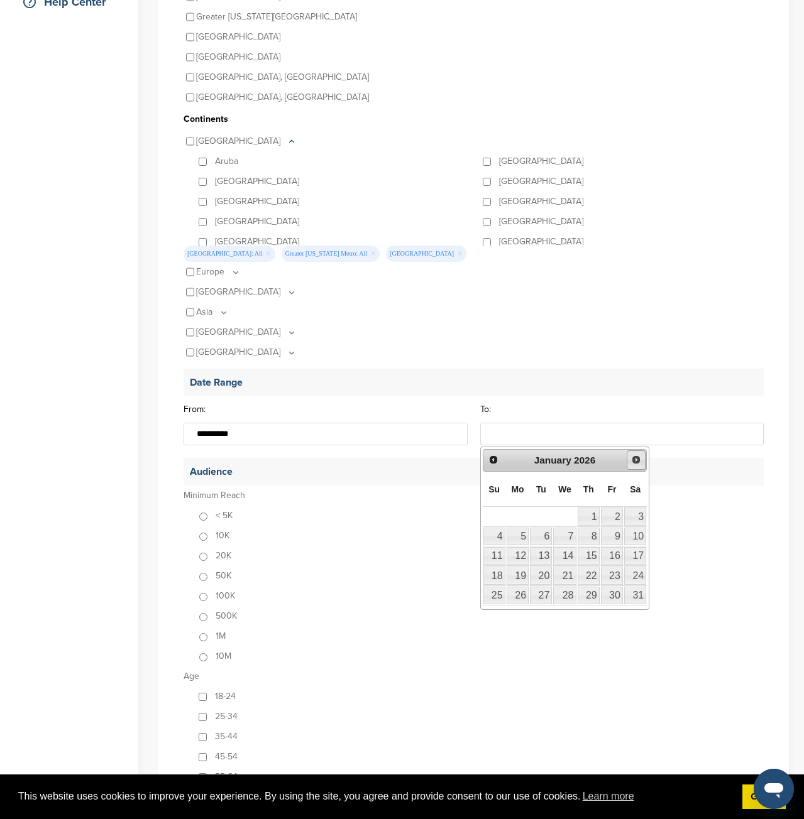
click at [640, 460] on span "Next" at bounding box center [636, 460] width 10 height 10
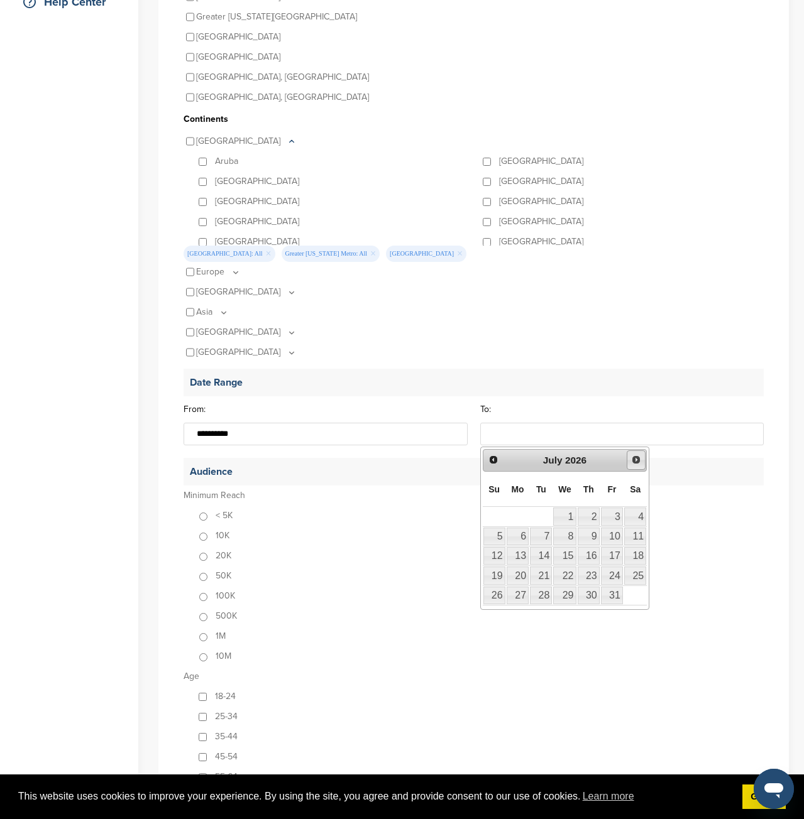
click at [640, 460] on span "Next" at bounding box center [636, 460] width 10 height 10
click at [496, 595] on link "23" at bounding box center [494, 596] width 22 height 18
type input "**********"
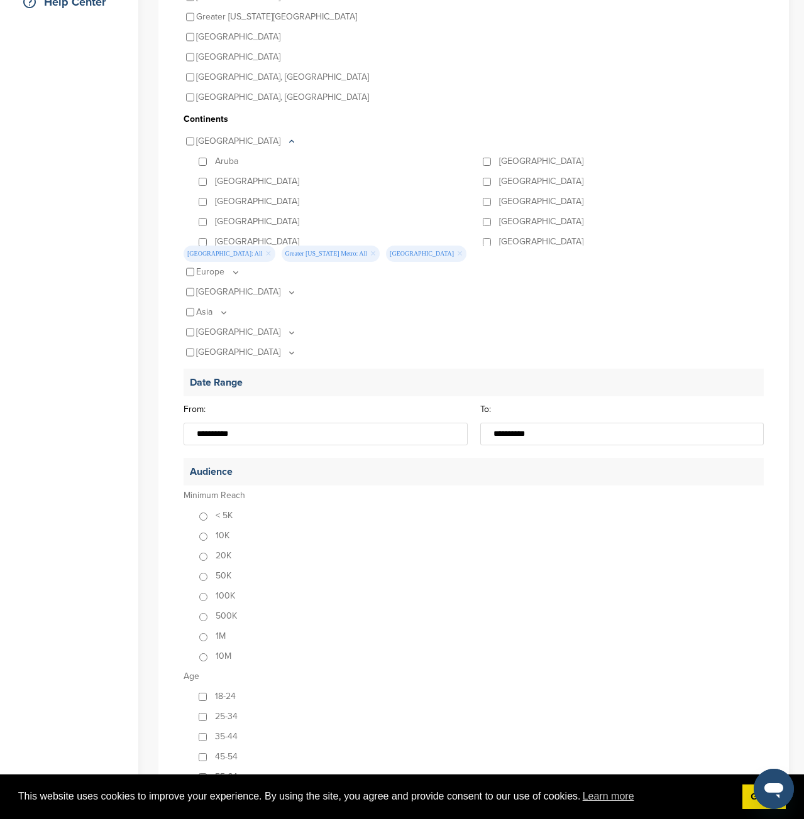
scroll to position [440, 0]
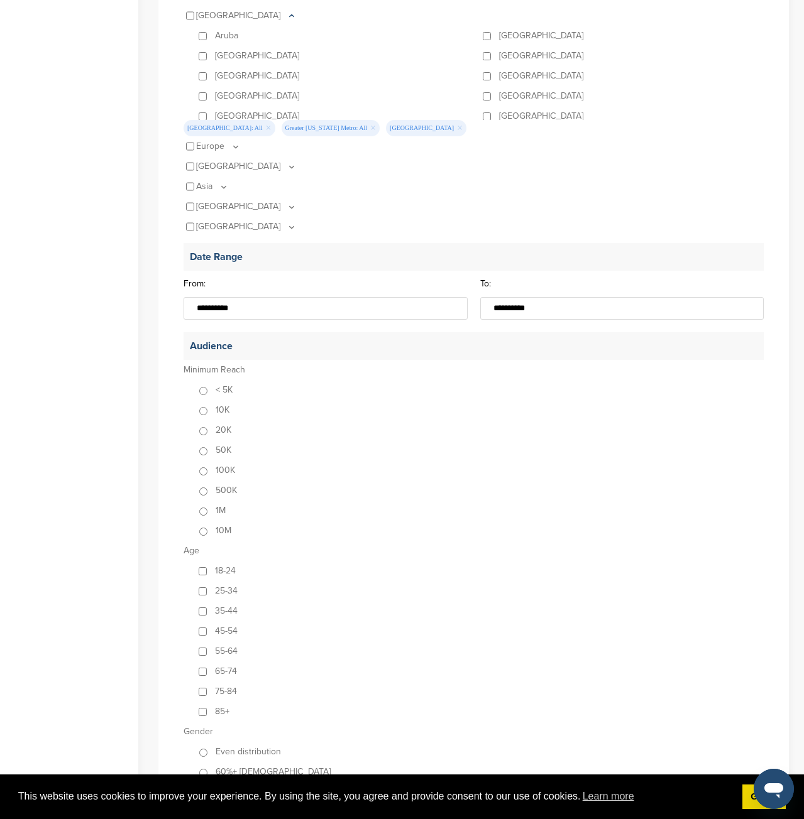
click at [199, 419] on div "10K" at bounding box center [479, 410] width 567 height 20
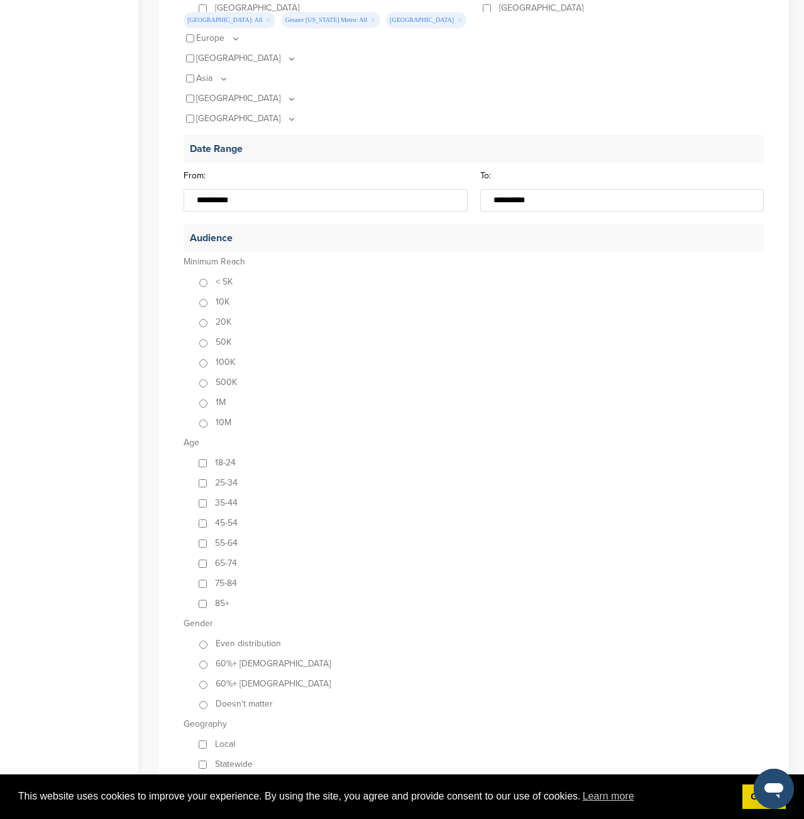
scroll to position [628, 0]
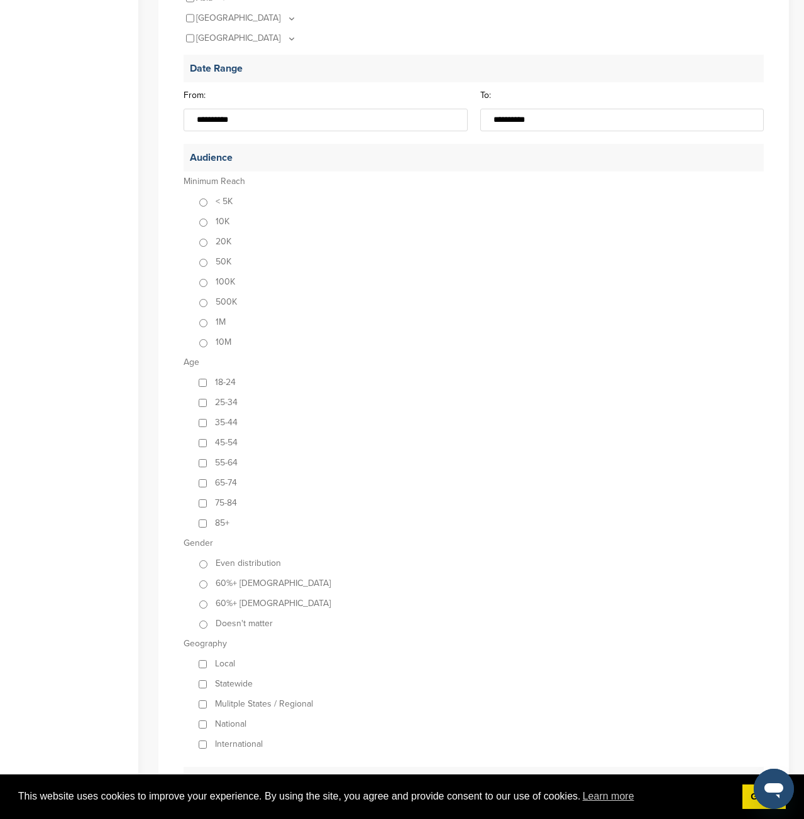
click at [207, 384] on div "18-24" at bounding box center [479, 383] width 567 height 20
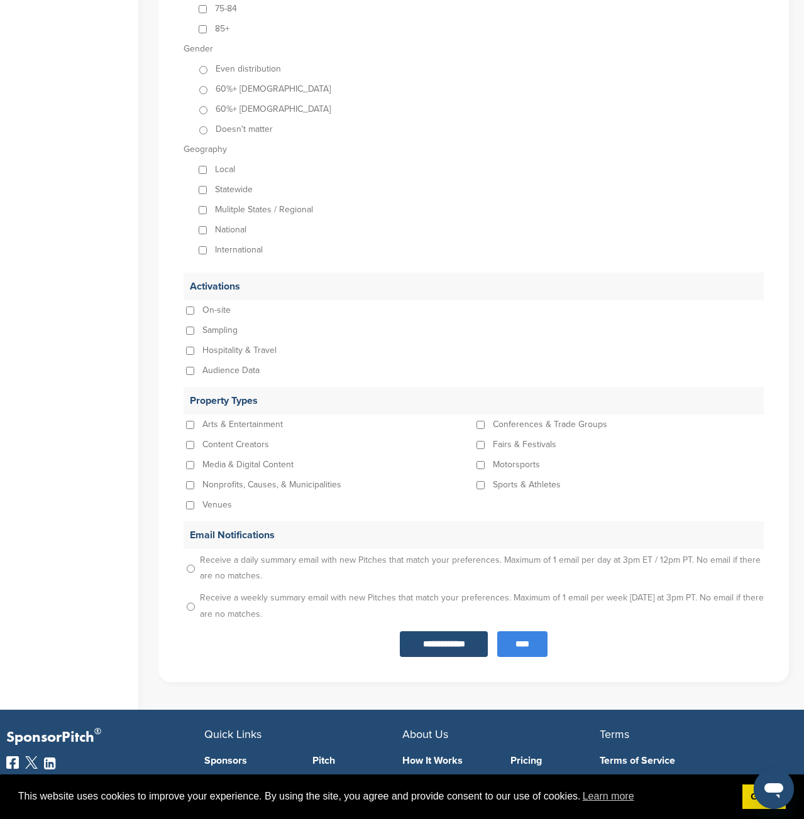
scroll to position [1131, 0]
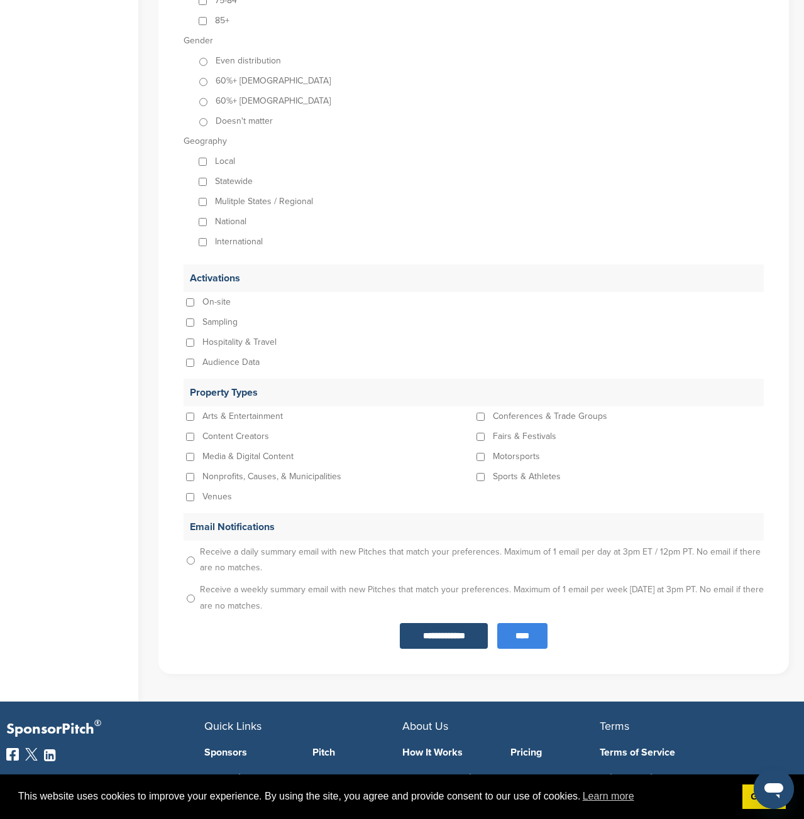
click at [507, 478] on p "Sports & Athletes" at bounding box center [527, 477] width 68 height 20
click at [308, 476] on p "Nonprofits, Causes, & Municipalities" at bounding box center [271, 477] width 139 height 20
click at [217, 476] on p "Nonprofits, Causes, & Municipalities" at bounding box center [271, 477] width 139 height 20
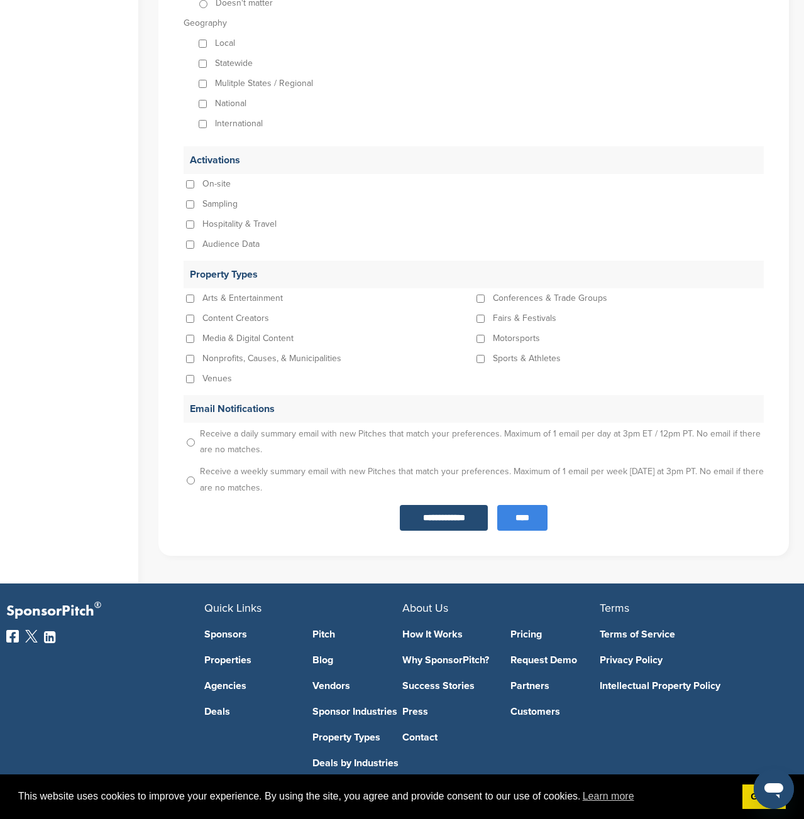
scroll to position [1256, 0]
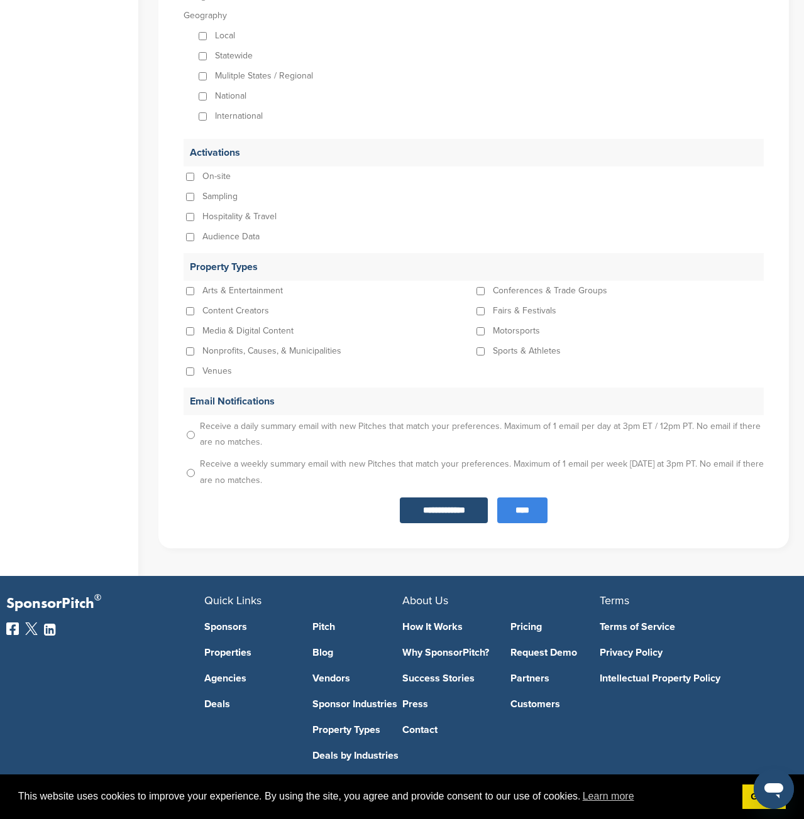
click at [521, 514] on input "****" at bounding box center [522, 511] width 50 height 26
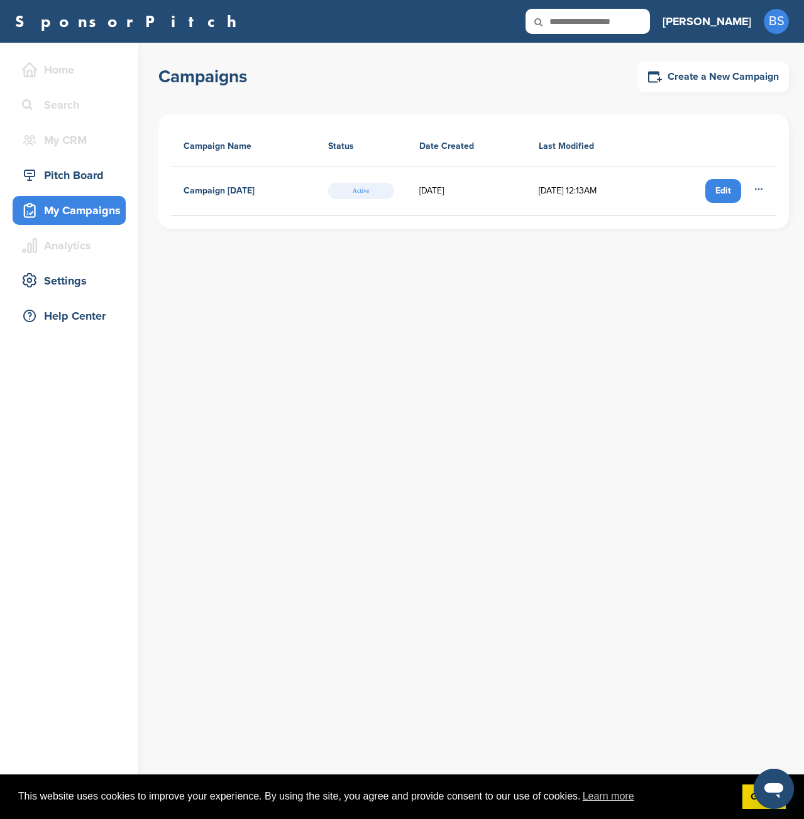
click at [722, 194] on div "Edit" at bounding box center [723, 191] width 36 height 24
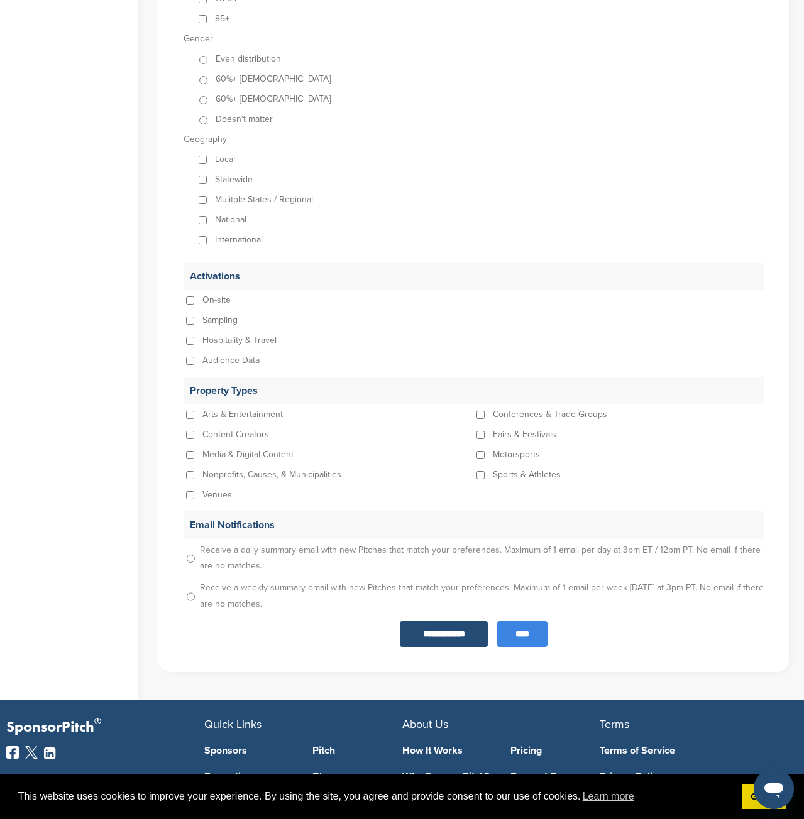
scroll to position [1198, 0]
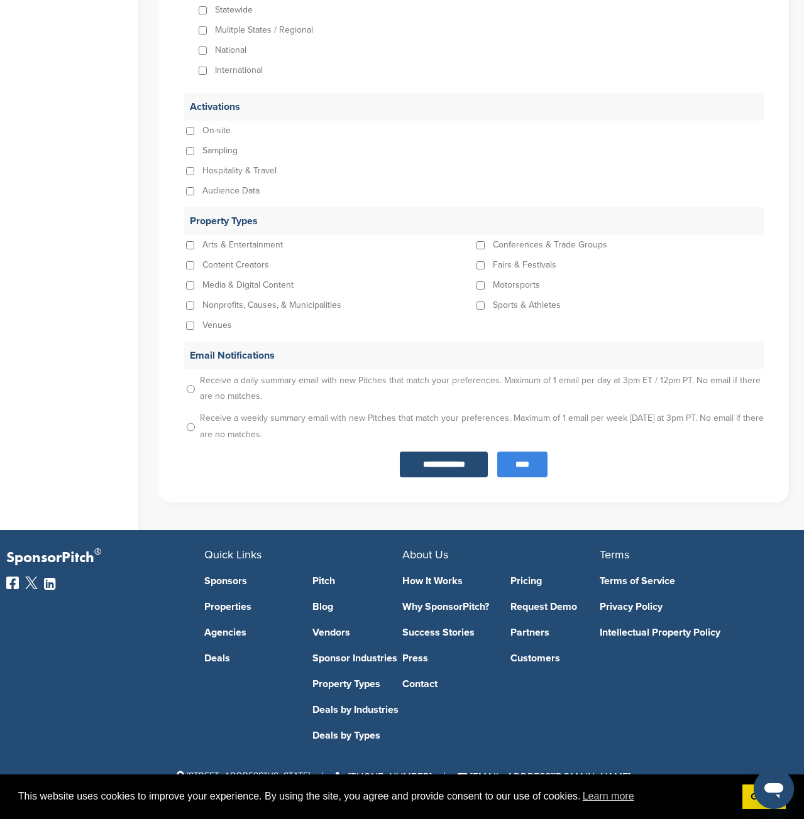
click at [533, 462] on input "****" at bounding box center [522, 465] width 50 height 26
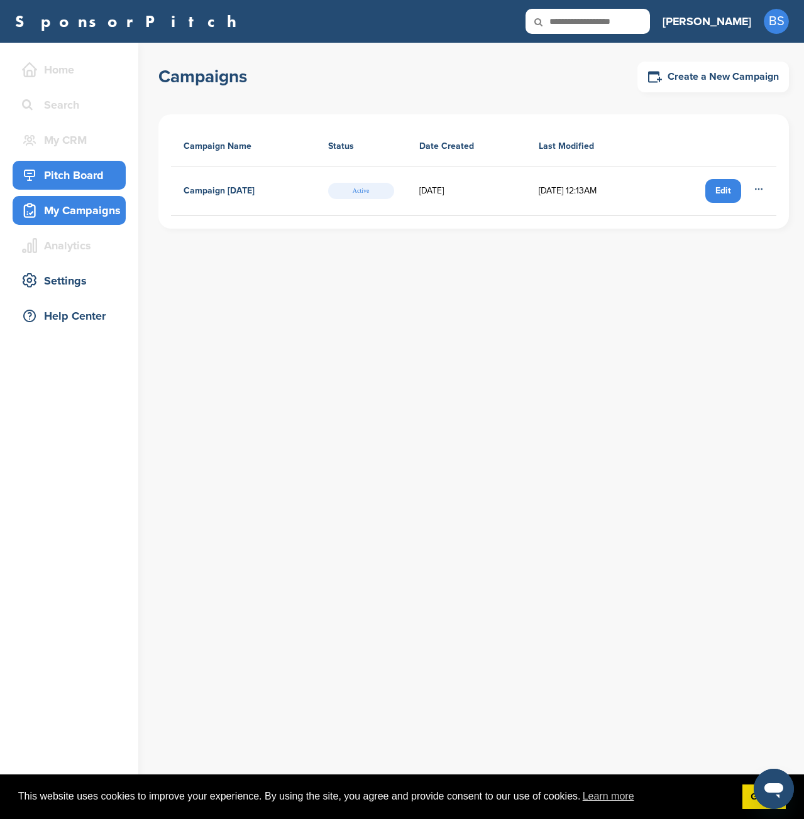
click at [81, 170] on div "Pitch Board" at bounding box center [72, 175] width 107 height 23
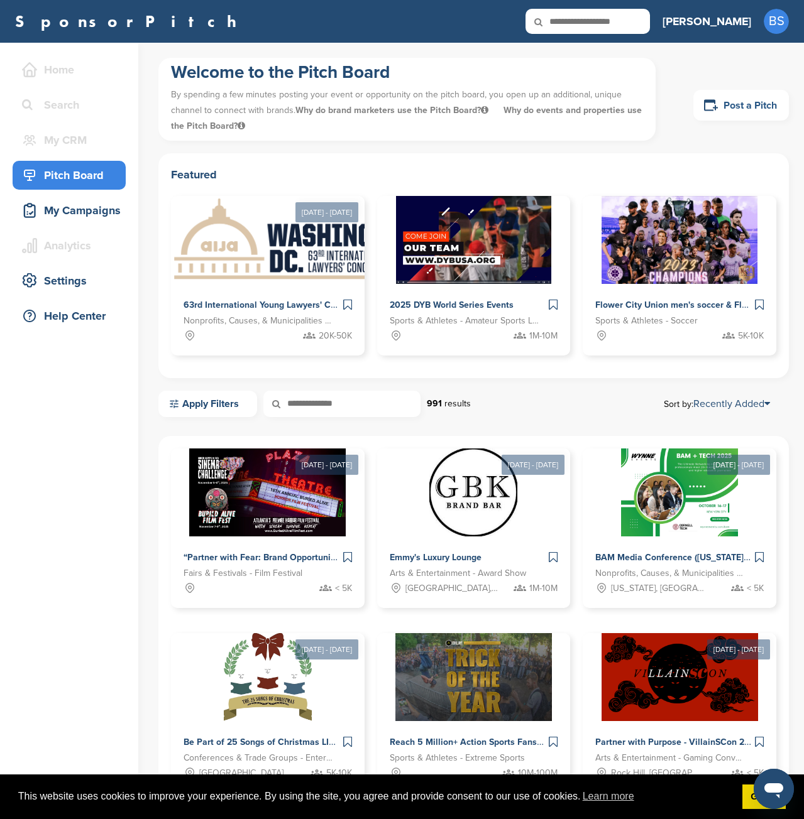
click at [741, 99] on link "Post a Pitch" at bounding box center [740, 105] width 95 height 31
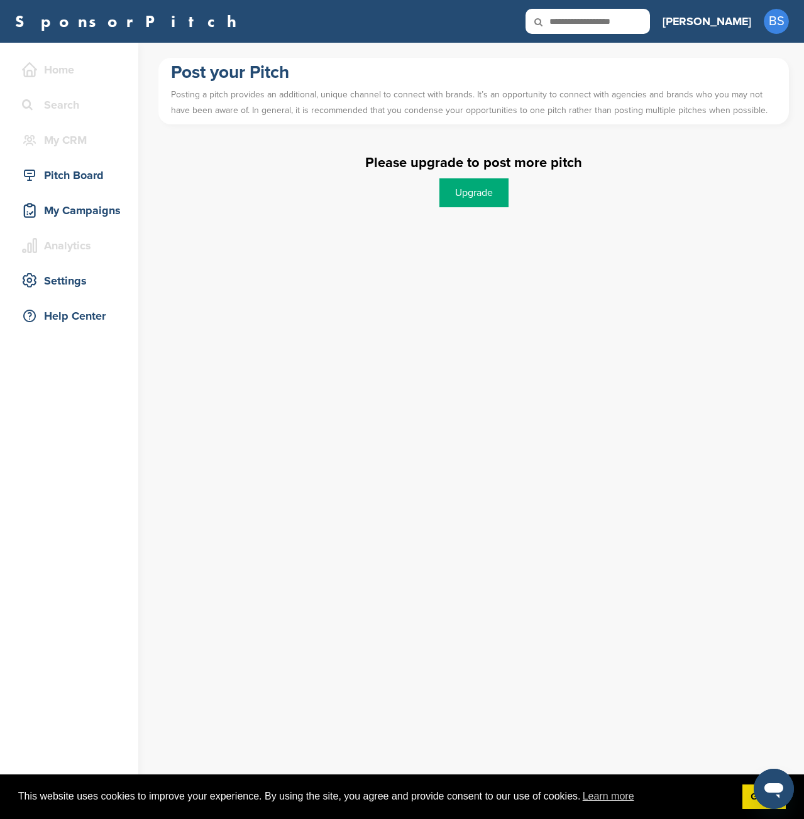
click at [486, 190] on link "Upgrade" at bounding box center [473, 192] width 69 height 29
